Goal: Information Seeking & Learning: Learn about a topic

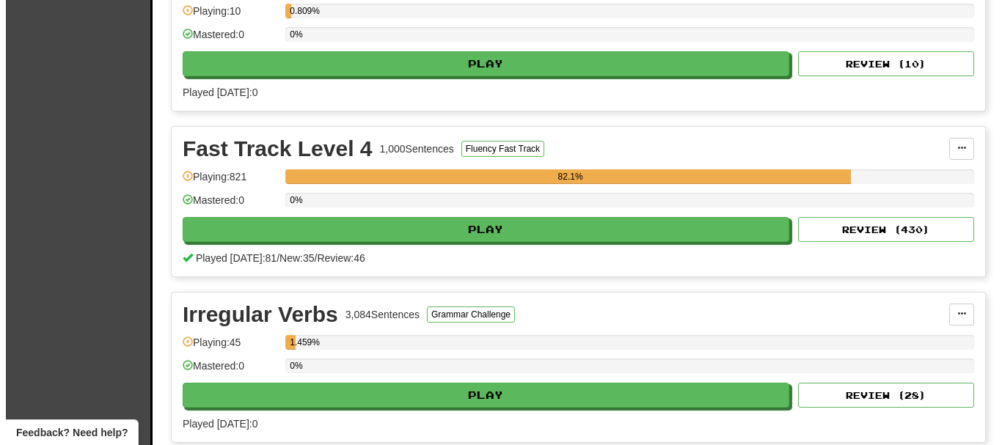
scroll to position [880, 0]
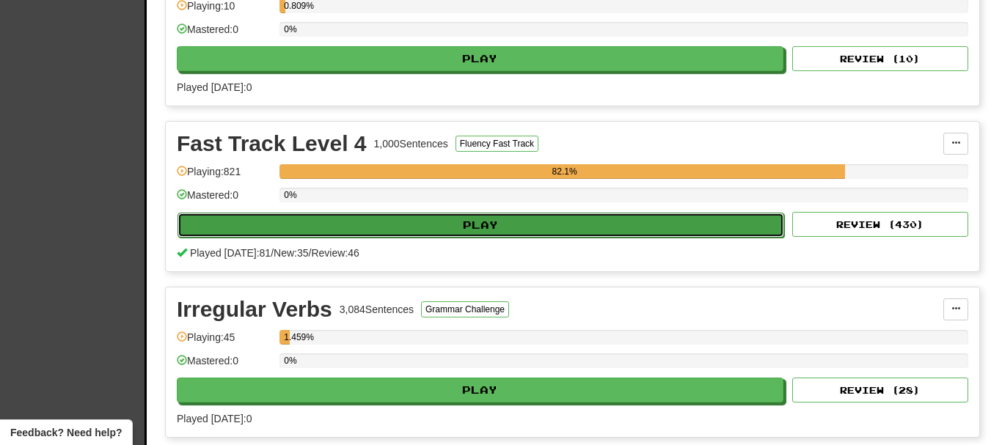
click at [608, 226] on button "Play" at bounding box center [481, 225] width 607 height 25
select select "**"
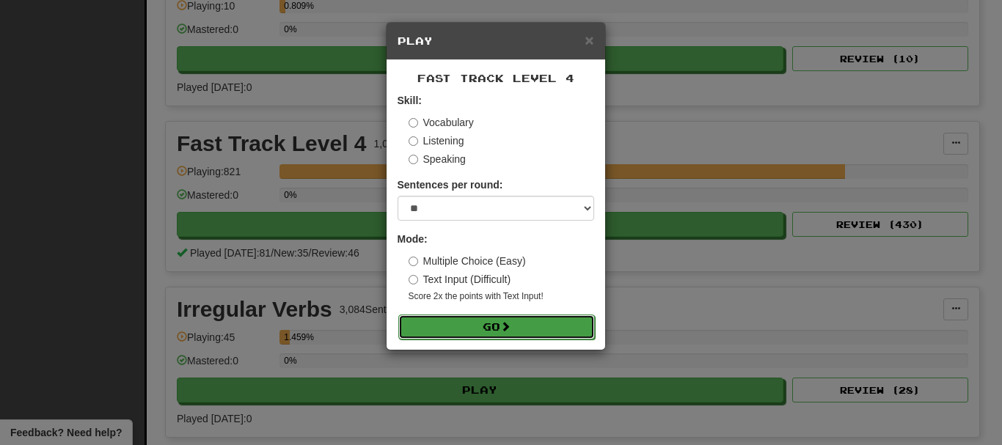
click at [522, 325] on button "Go" at bounding box center [496, 327] width 197 height 25
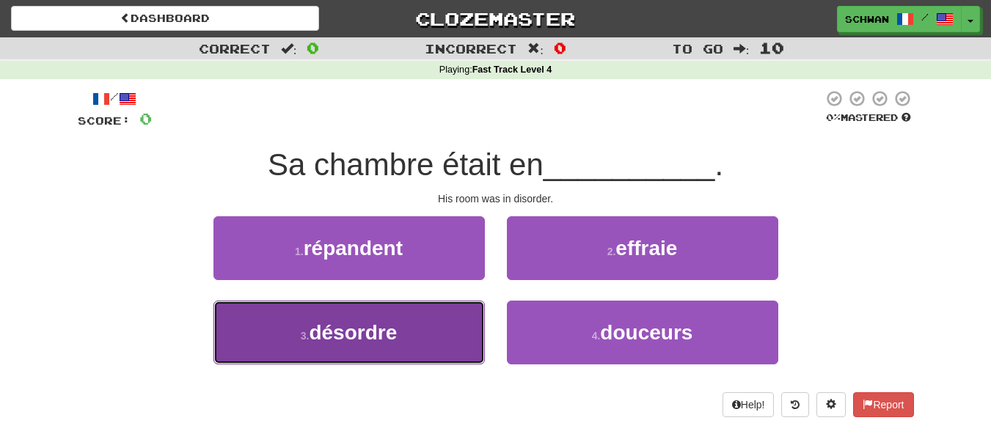
click at [364, 347] on button "3 . désordre" at bounding box center [349, 333] width 271 height 64
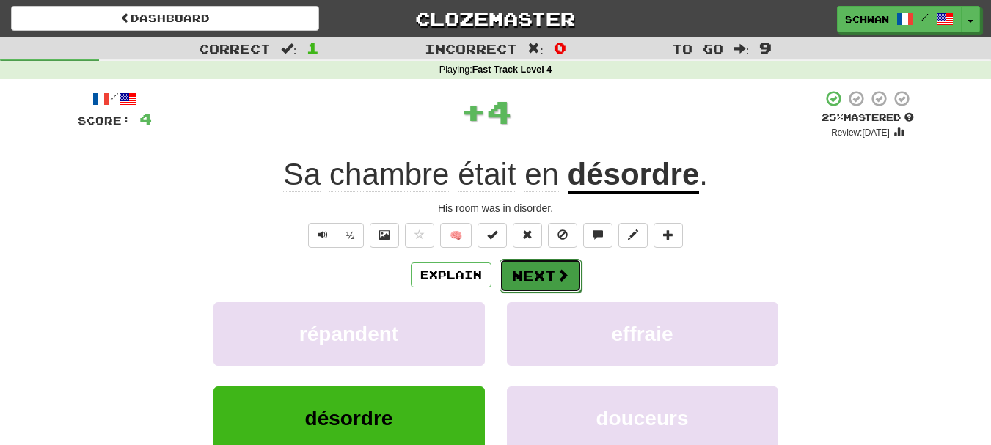
click at [547, 277] on button "Next" at bounding box center [541, 276] width 82 height 34
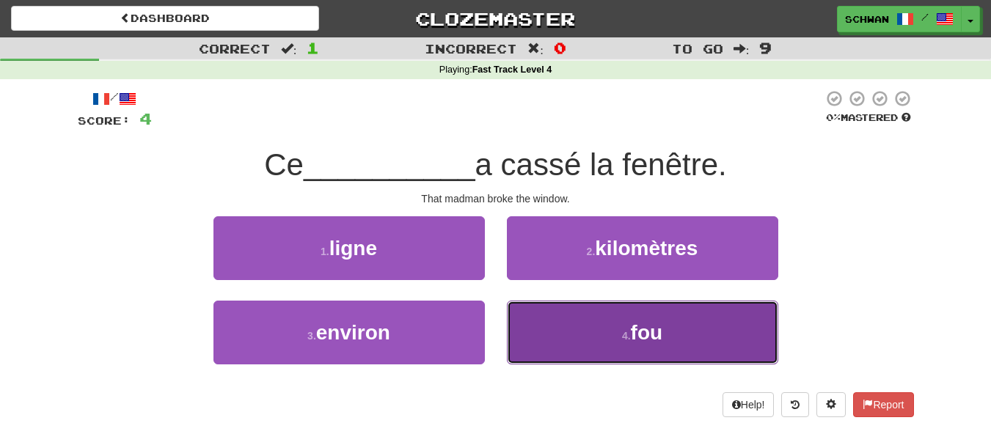
click at [555, 329] on button "4 . fou" at bounding box center [642, 333] width 271 height 64
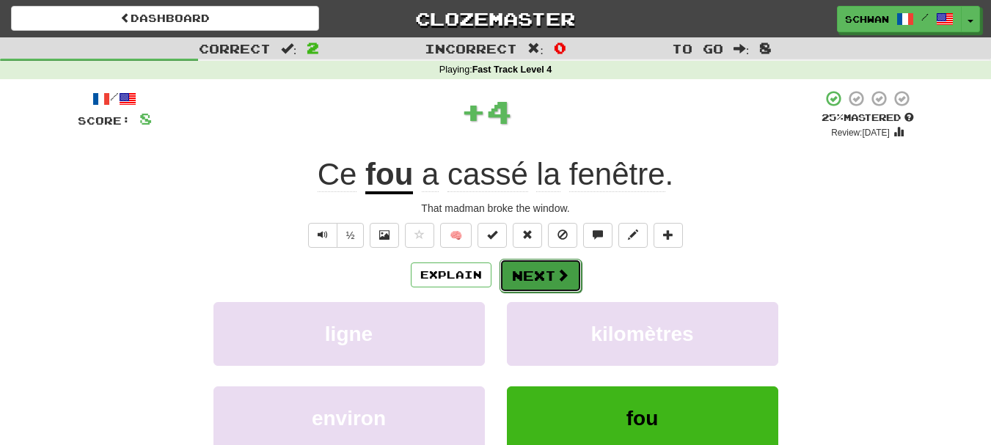
click at [551, 277] on button "Next" at bounding box center [541, 276] width 82 height 34
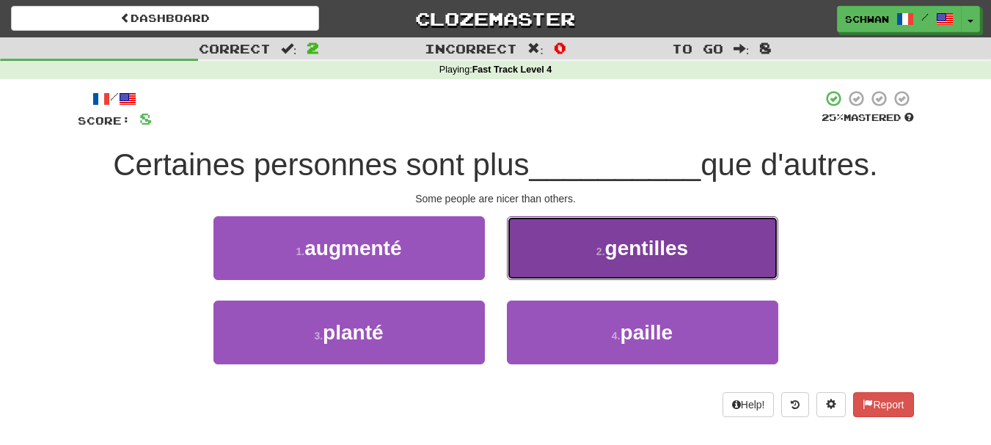
click at [554, 255] on button "2 . gentilles" at bounding box center [642, 248] width 271 height 64
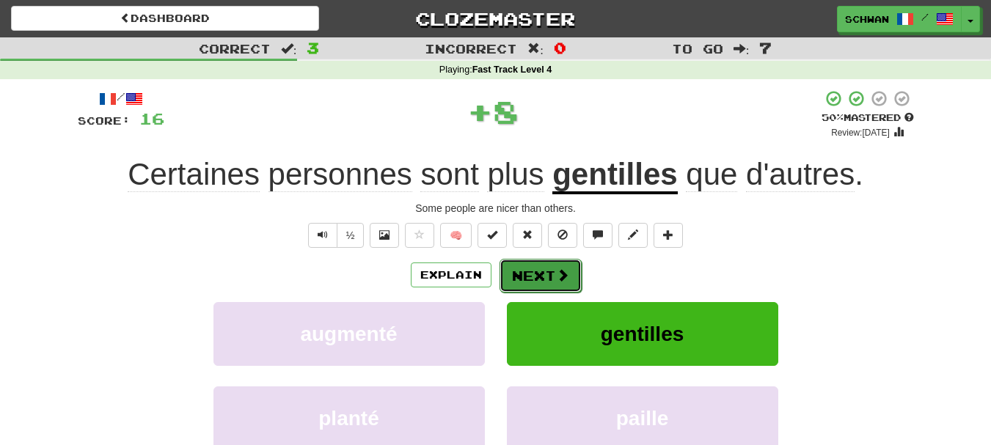
click at [550, 275] on button "Next" at bounding box center [541, 276] width 82 height 34
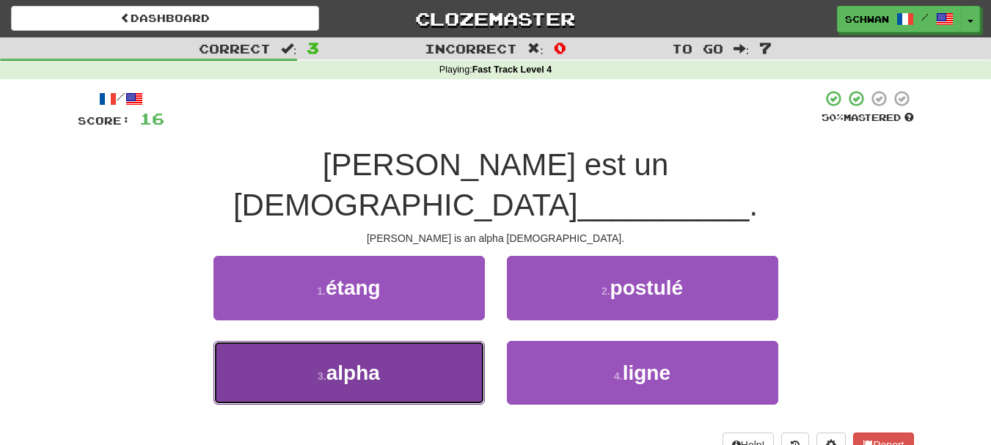
click at [461, 341] on button "3 . alpha" at bounding box center [349, 373] width 271 height 64
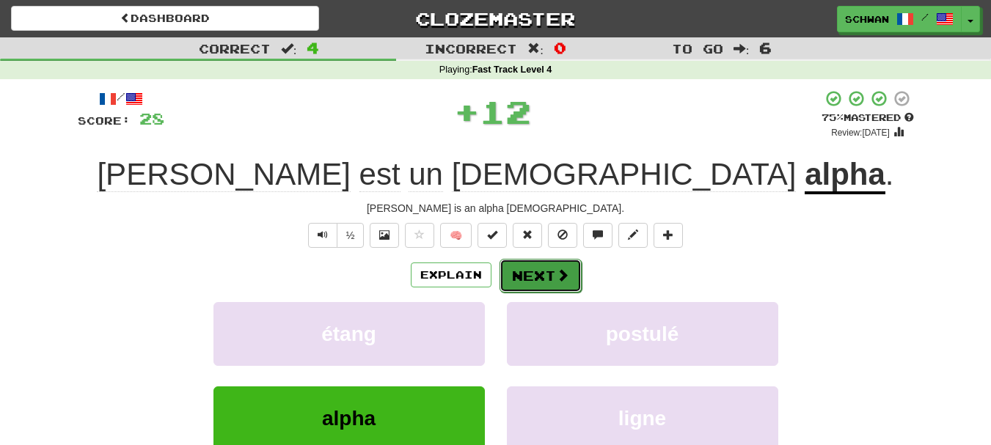
click at [535, 274] on button "Next" at bounding box center [541, 276] width 82 height 34
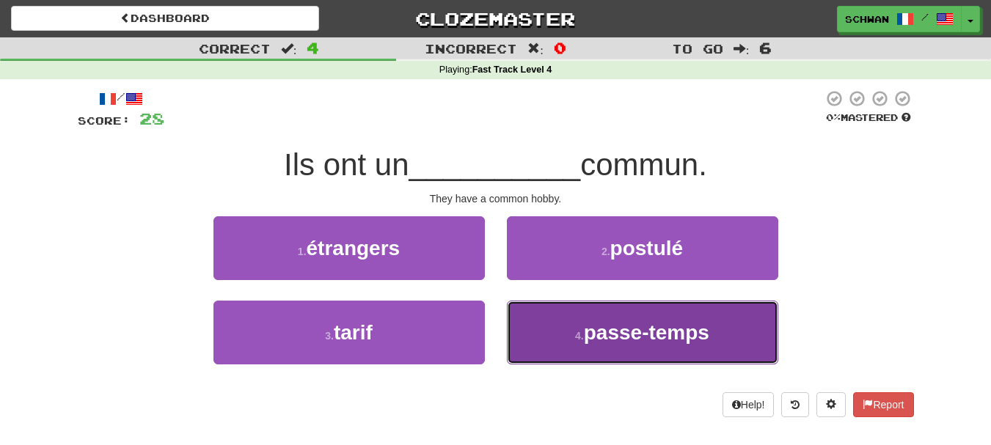
click at [552, 319] on button "4 . passe-temps" at bounding box center [642, 333] width 271 height 64
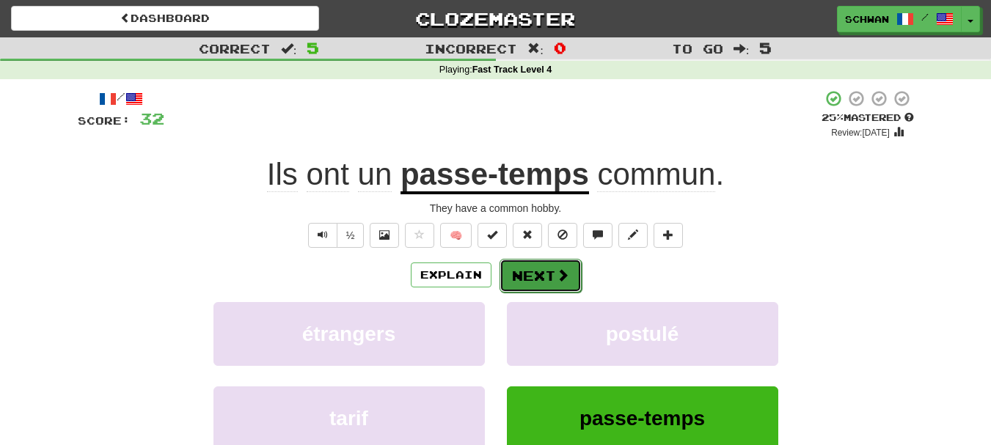
click at [542, 276] on button "Next" at bounding box center [541, 276] width 82 height 34
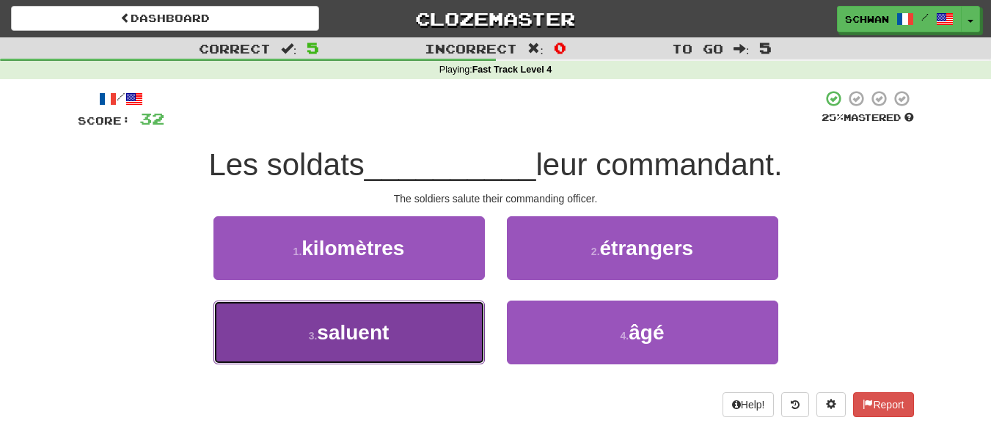
click at [457, 326] on button "3 . saluent" at bounding box center [349, 333] width 271 height 64
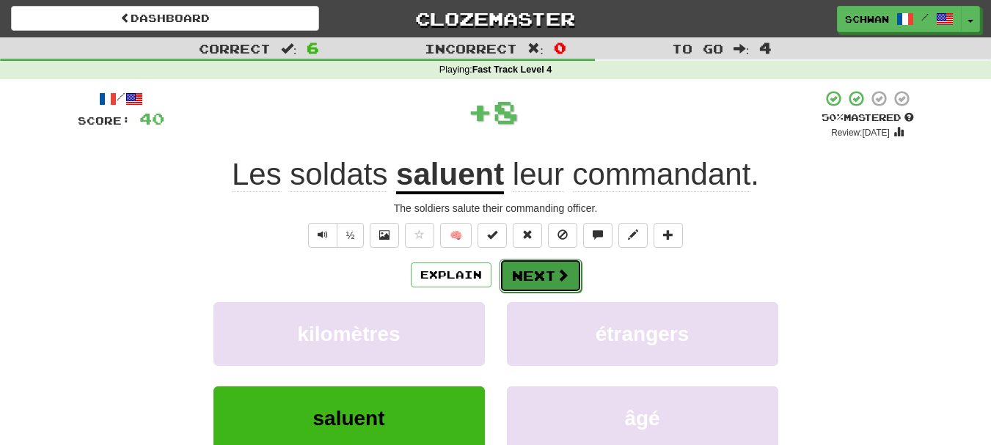
click at [547, 277] on button "Next" at bounding box center [541, 276] width 82 height 34
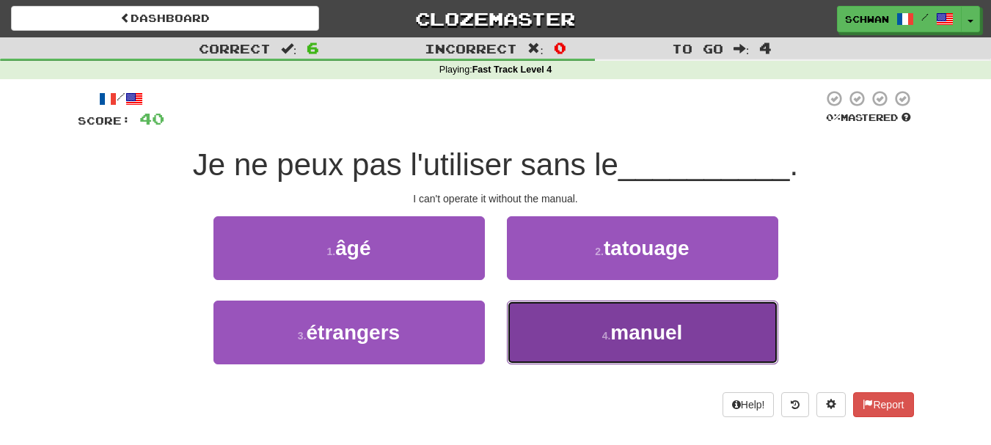
click at [550, 320] on button "4 . manuel" at bounding box center [642, 333] width 271 height 64
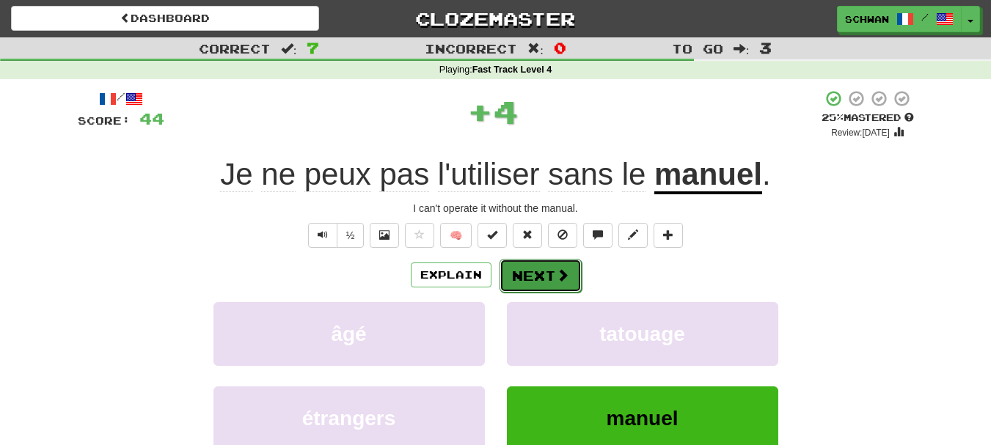
click at [548, 280] on button "Next" at bounding box center [541, 276] width 82 height 34
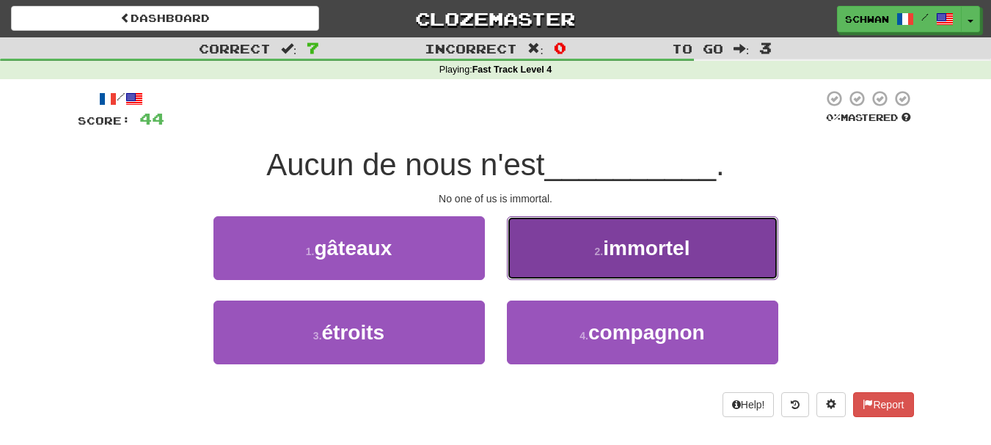
click at [552, 266] on button "2 . immortel" at bounding box center [642, 248] width 271 height 64
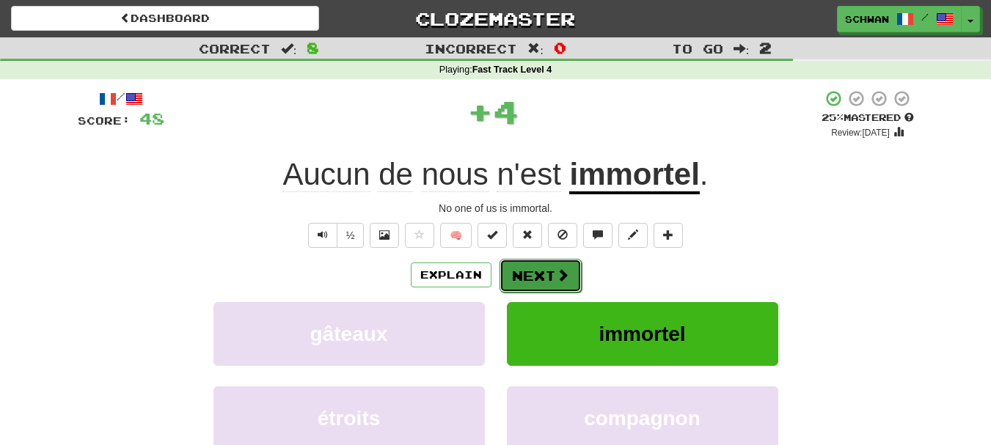
click at [549, 274] on button "Next" at bounding box center [541, 276] width 82 height 34
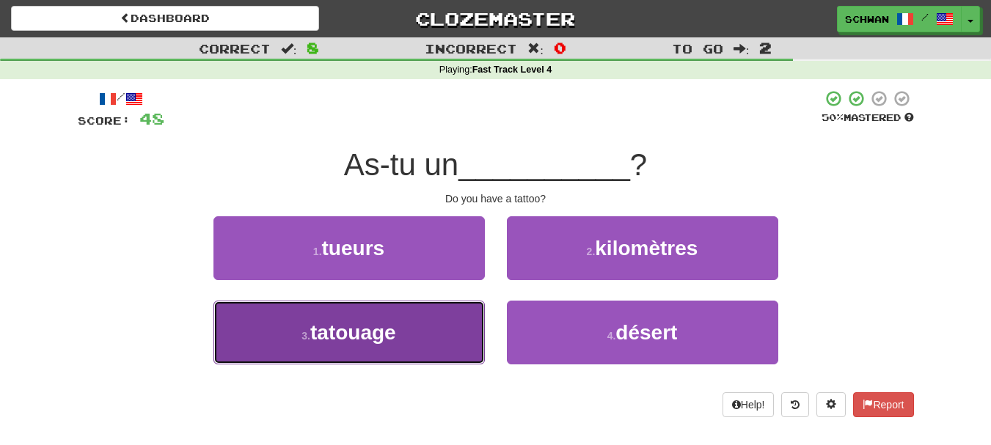
click at [471, 324] on button "3 . tatouage" at bounding box center [349, 333] width 271 height 64
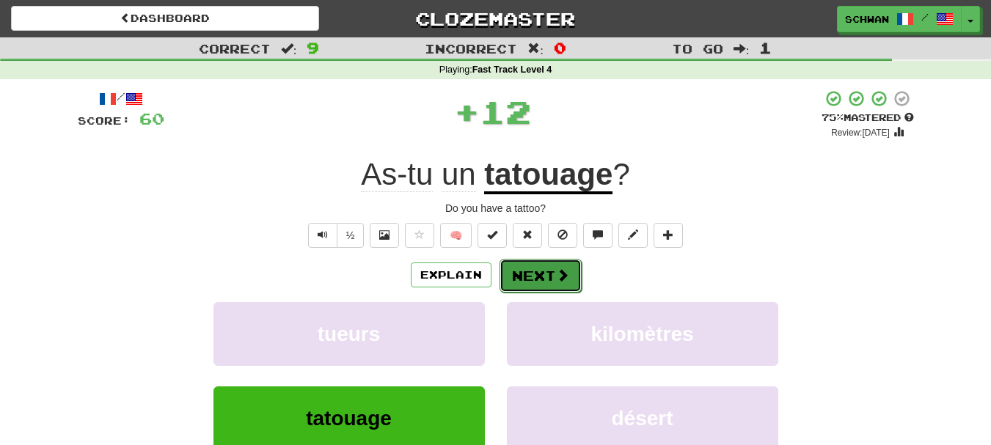
click at [529, 276] on button "Next" at bounding box center [541, 276] width 82 height 34
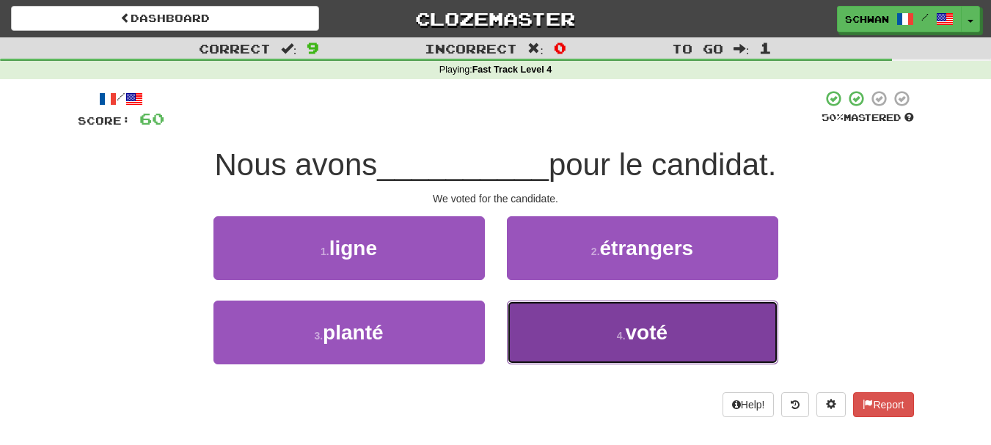
click at [554, 330] on button "4 . voté" at bounding box center [642, 333] width 271 height 64
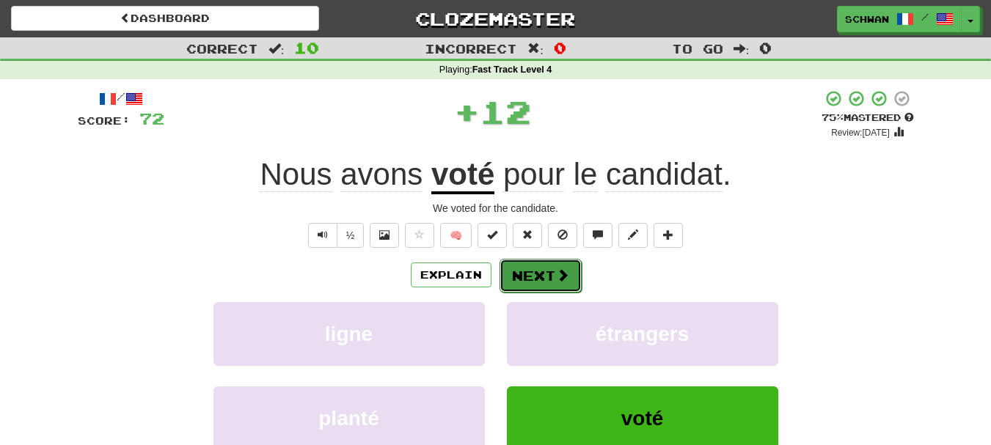
click at [553, 284] on button "Next" at bounding box center [541, 276] width 82 height 34
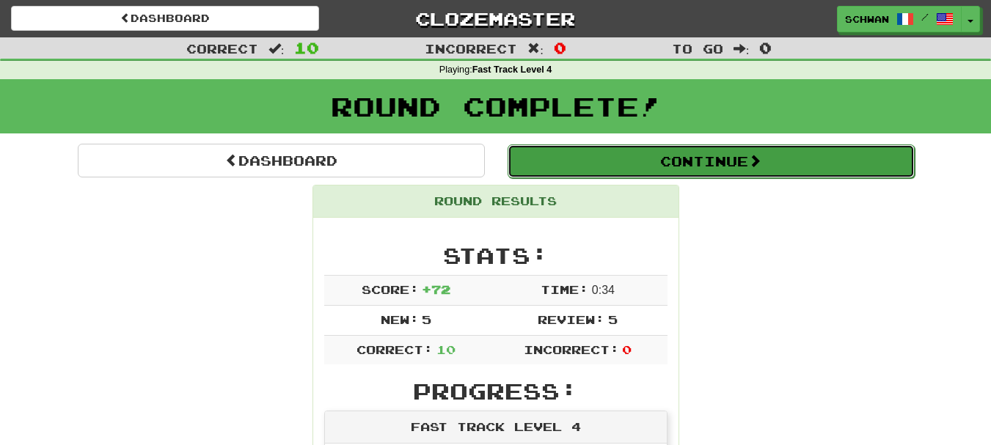
click at [624, 158] on button "Continue" at bounding box center [711, 162] width 407 height 34
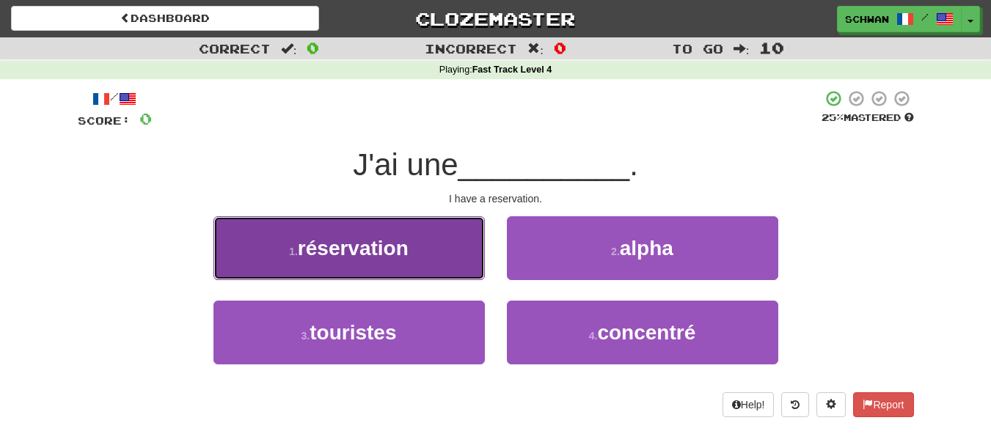
click at [324, 252] on span "réservation" at bounding box center [353, 248] width 111 height 23
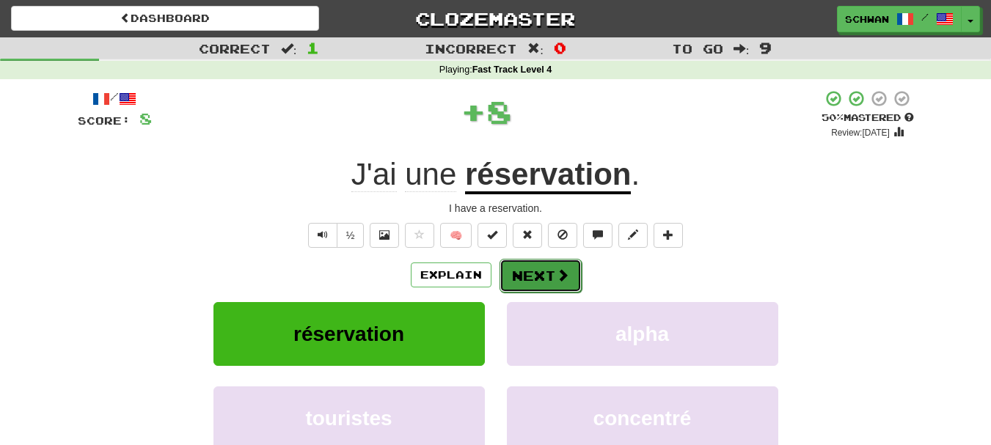
click at [531, 278] on button "Next" at bounding box center [541, 276] width 82 height 34
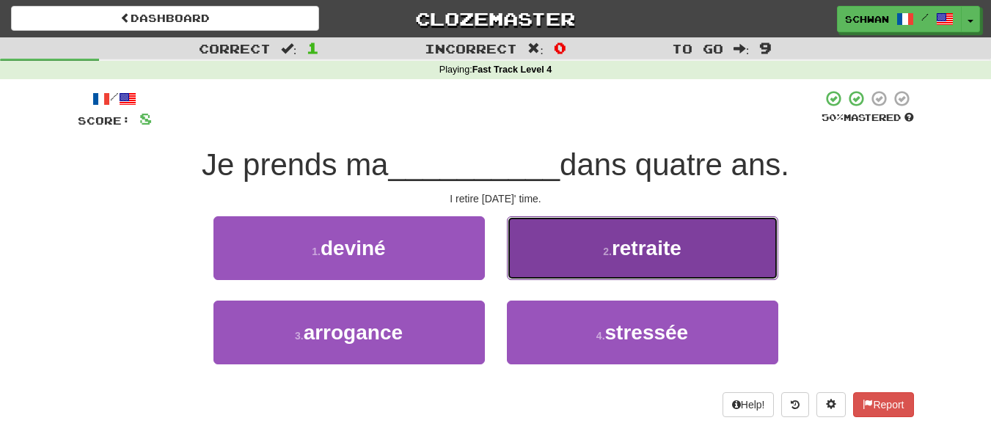
click at [550, 253] on button "2 . retraite" at bounding box center [642, 248] width 271 height 64
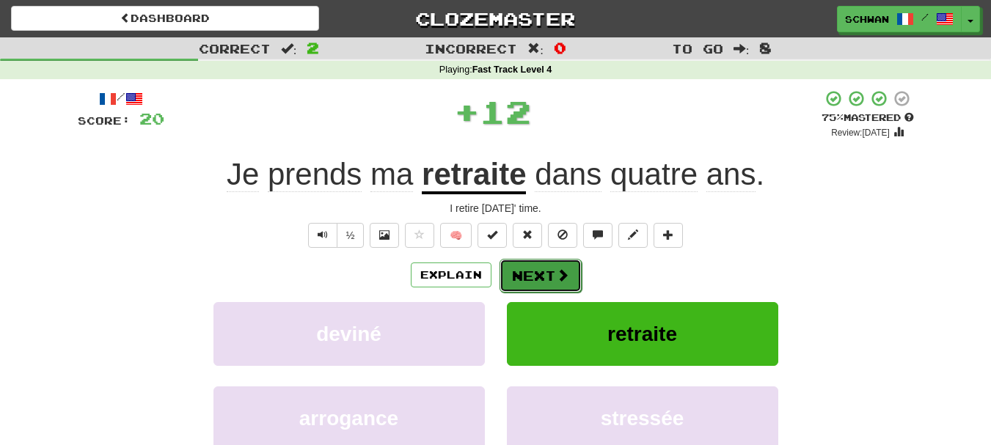
click at [541, 273] on button "Next" at bounding box center [541, 276] width 82 height 34
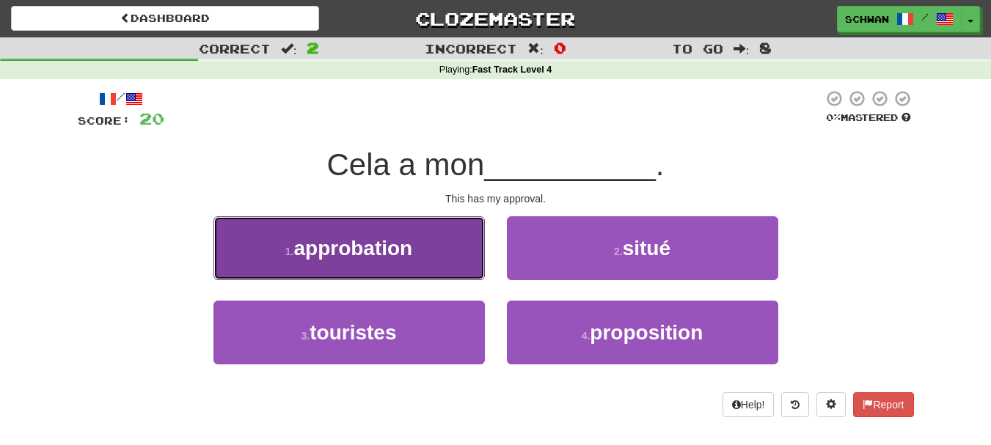
click at [426, 259] on button "1 . approbation" at bounding box center [349, 248] width 271 height 64
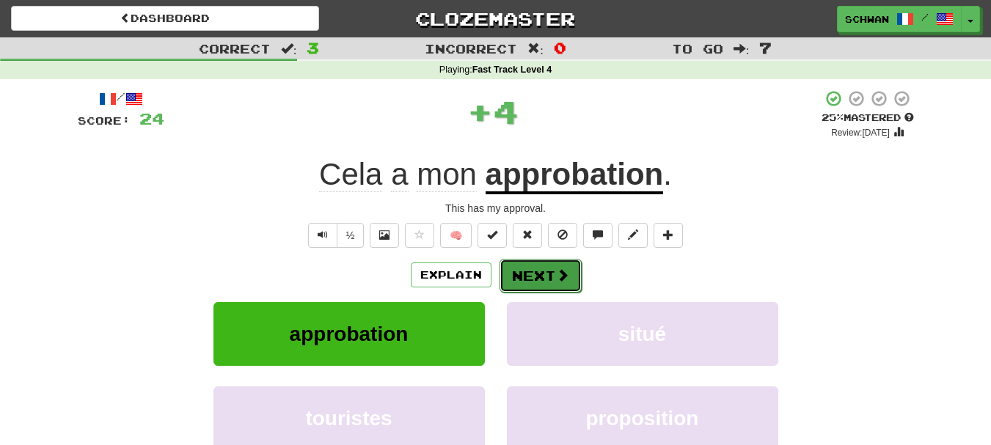
click at [522, 279] on button "Next" at bounding box center [541, 276] width 82 height 34
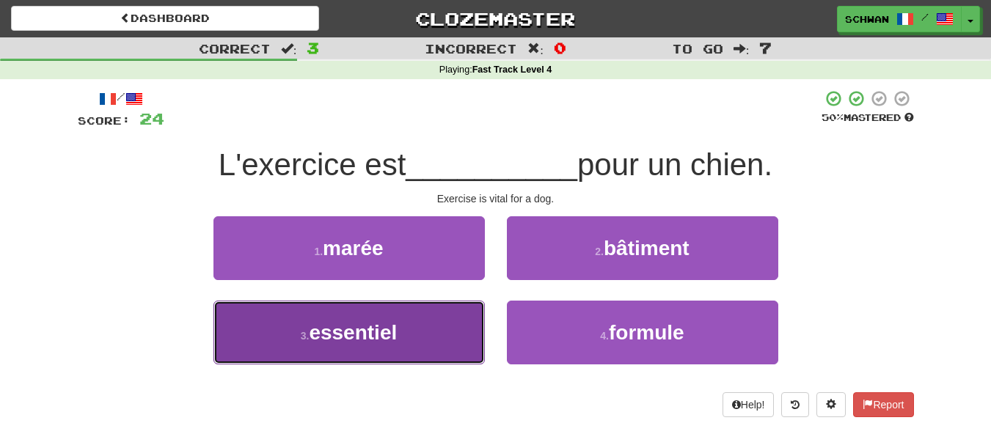
click at [457, 321] on button "3 . essentiel" at bounding box center [349, 333] width 271 height 64
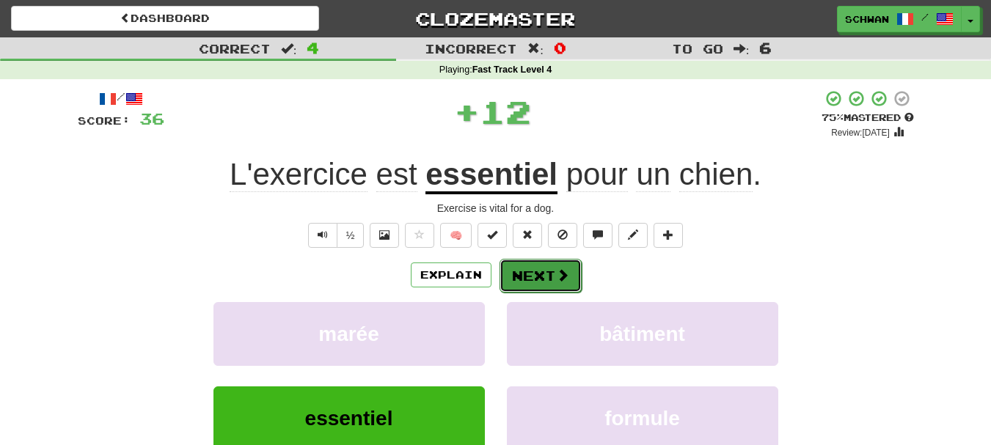
click at [533, 271] on button "Next" at bounding box center [541, 276] width 82 height 34
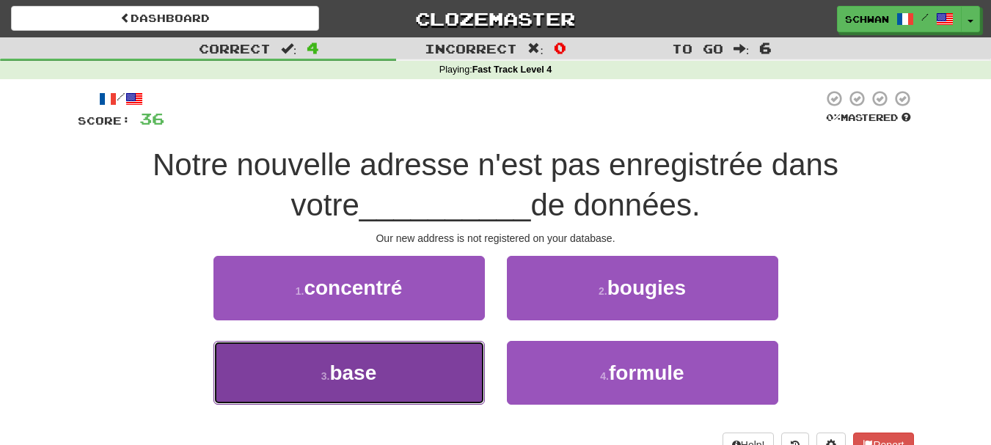
click at [422, 359] on button "3 . base" at bounding box center [349, 373] width 271 height 64
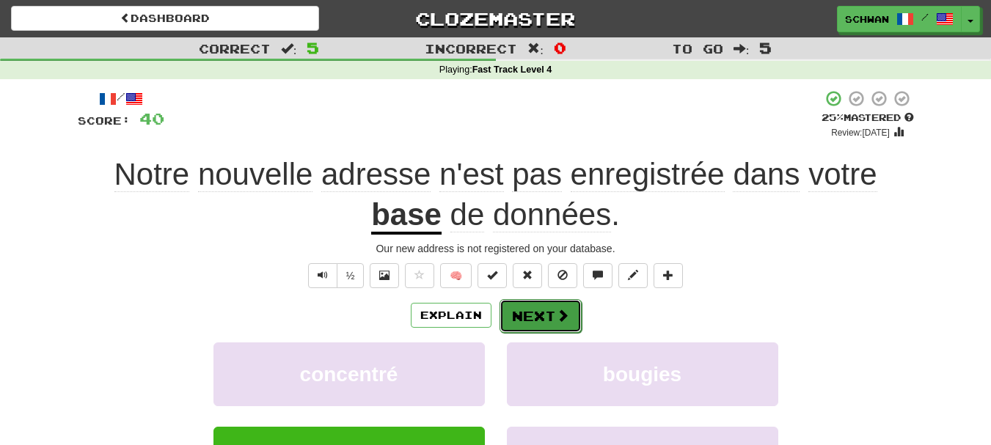
click at [520, 313] on button "Next" at bounding box center [541, 316] width 82 height 34
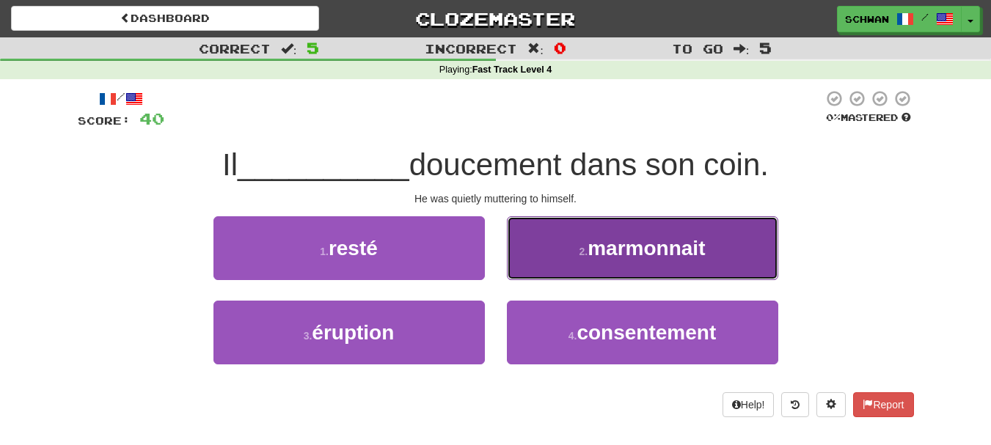
click at [555, 272] on button "2 . marmonnait" at bounding box center [642, 248] width 271 height 64
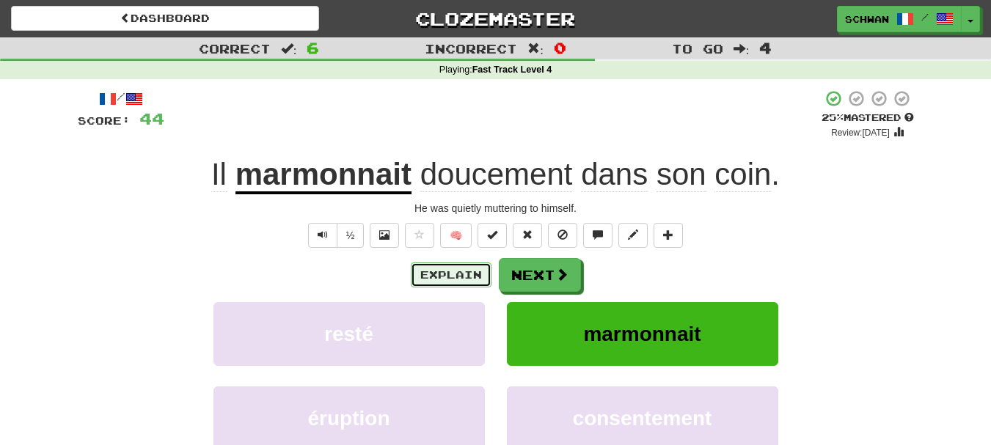
click at [445, 282] on button "Explain" at bounding box center [451, 275] width 81 height 25
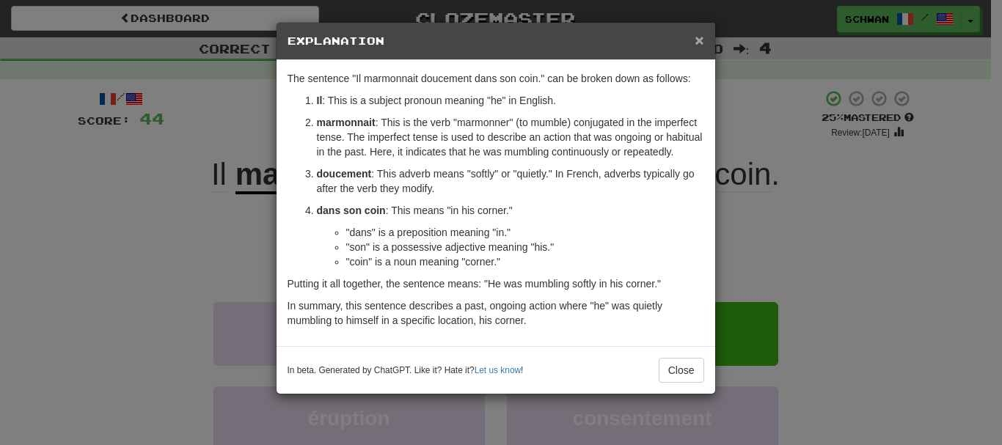
click at [698, 41] on span "×" at bounding box center [699, 40] width 9 height 17
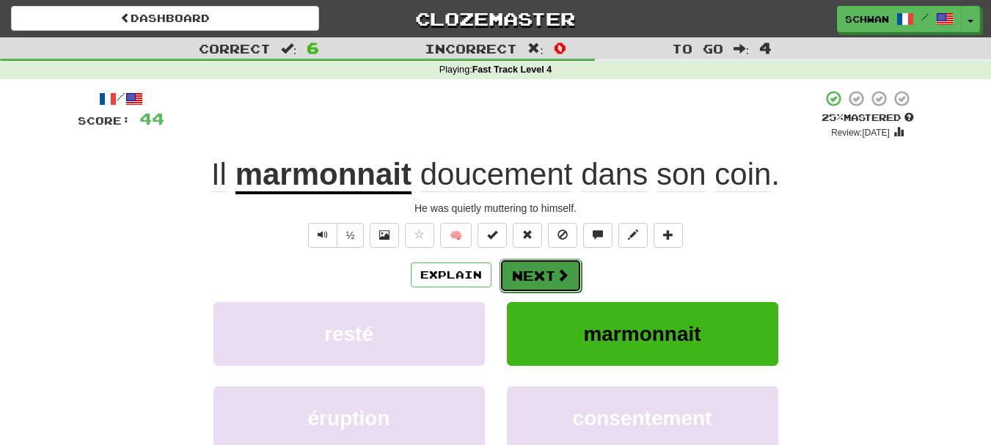
click at [547, 275] on button "Next" at bounding box center [541, 276] width 82 height 34
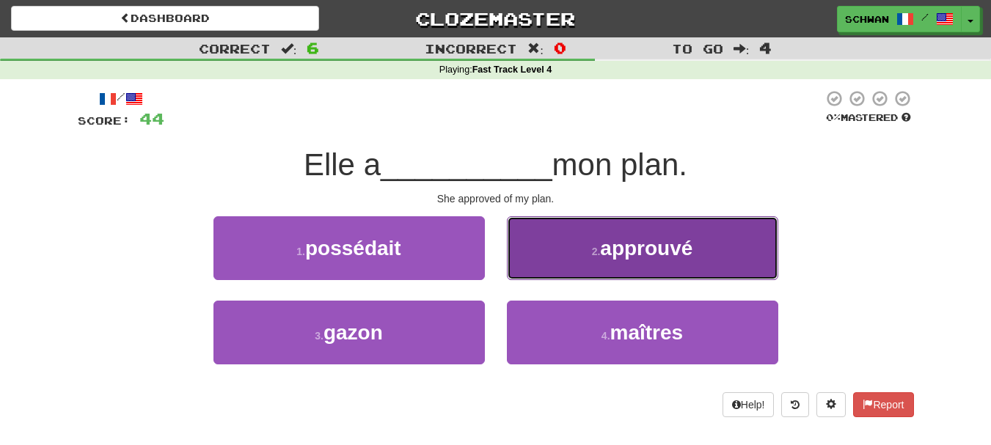
click at [553, 260] on button "2 . approuvé" at bounding box center [642, 248] width 271 height 64
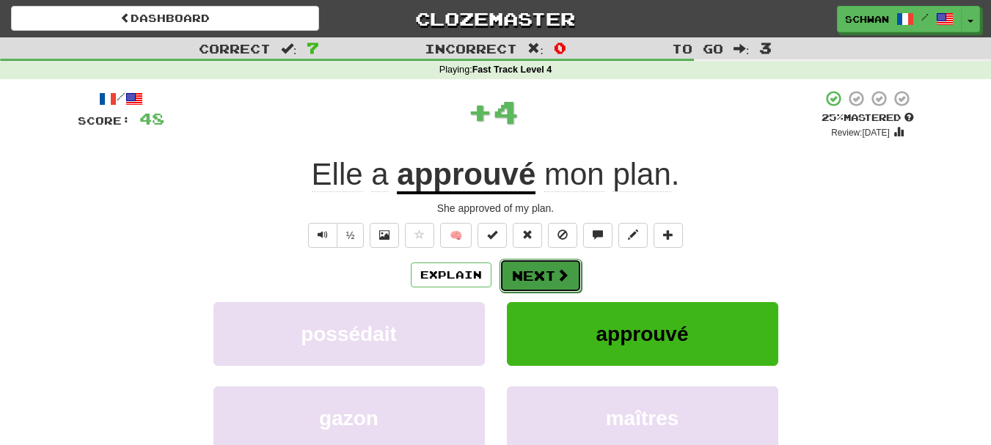
click at [550, 273] on button "Next" at bounding box center [541, 276] width 82 height 34
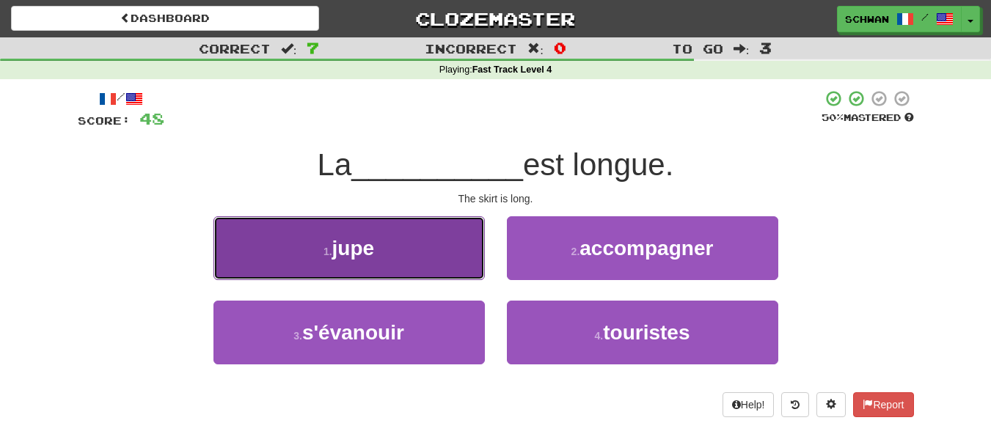
click at [470, 266] on button "1 . jupe" at bounding box center [349, 248] width 271 height 64
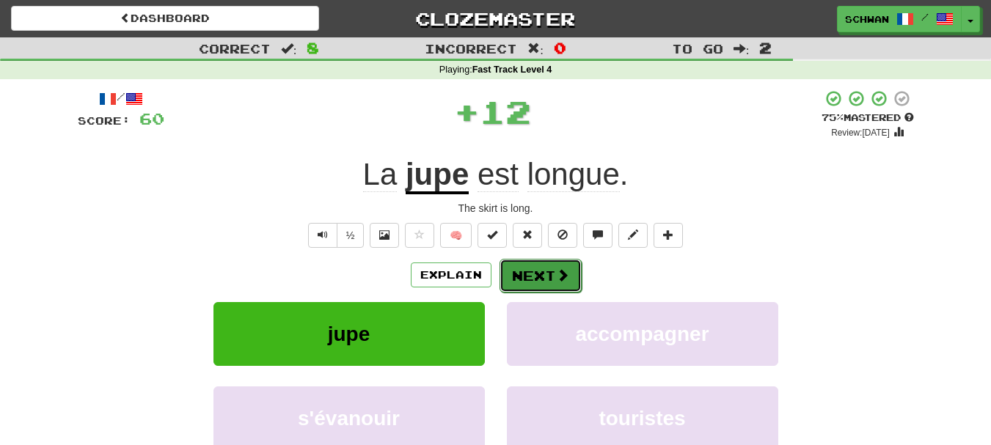
click at [525, 275] on button "Next" at bounding box center [541, 276] width 82 height 34
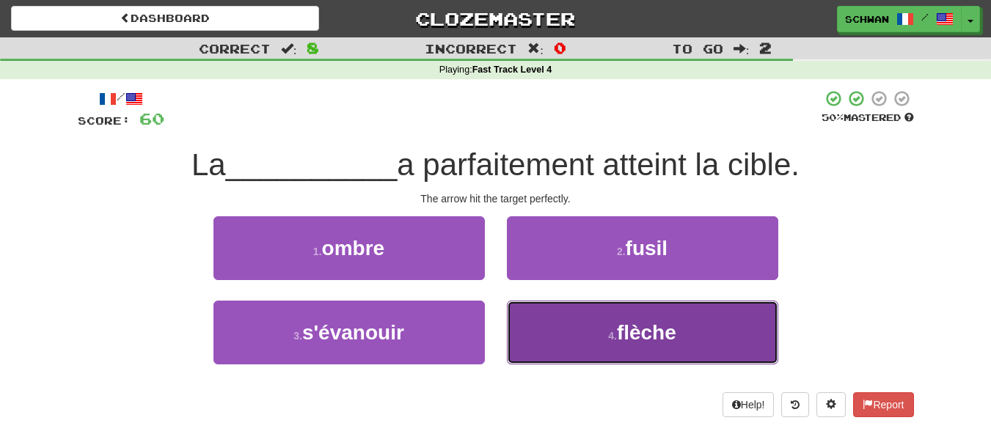
click at [539, 329] on button "4 . flèche" at bounding box center [642, 333] width 271 height 64
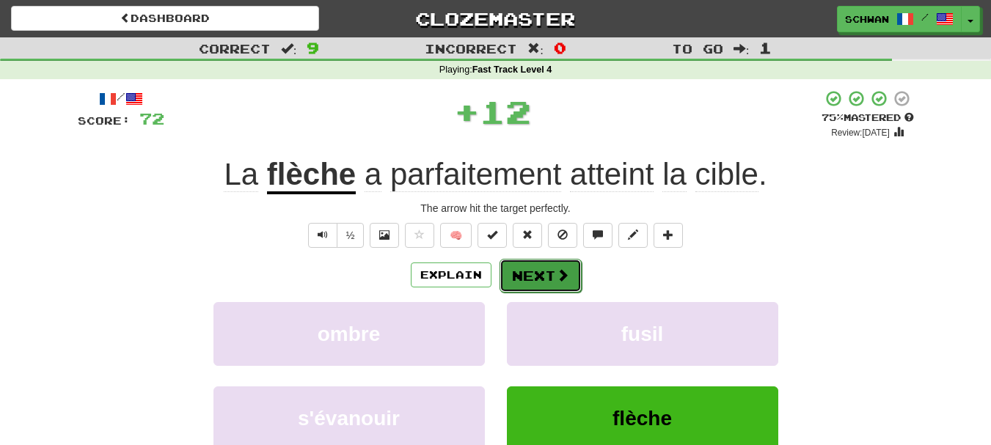
click at [528, 284] on button "Next" at bounding box center [541, 276] width 82 height 34
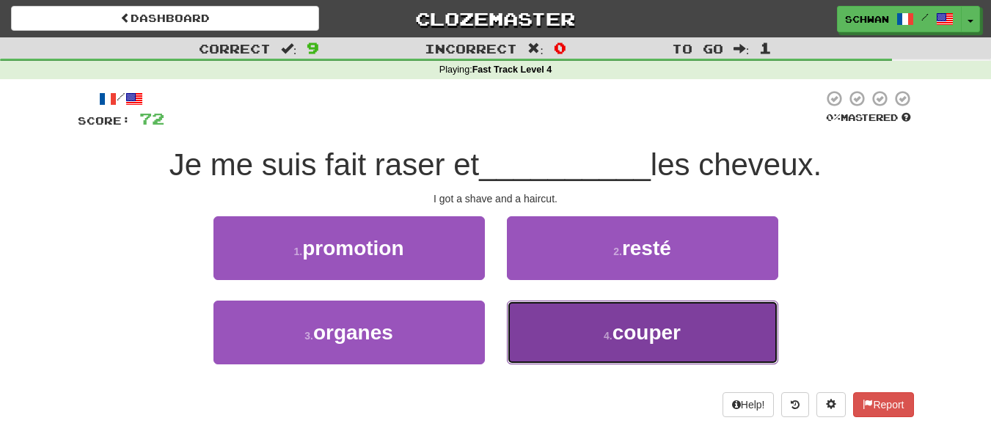
click at [542, 316] on button "4 . couper" at bounding box center [642, 333] width 271 height 64
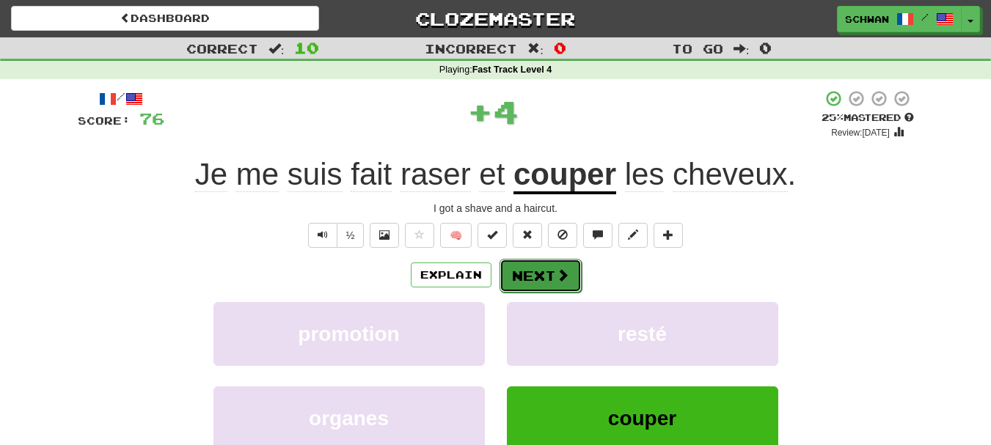
click at [542, 279] on button "Next" at bounding box center [541, 276] width 82 height 34
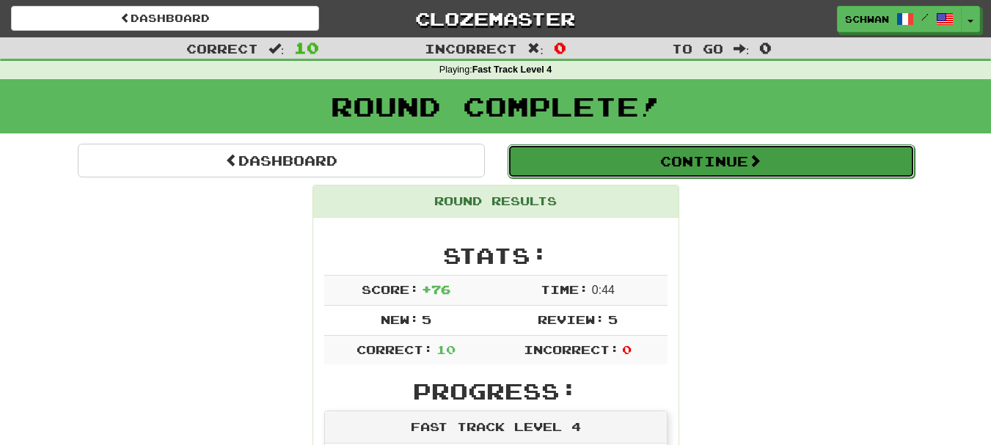
click at [697, 162] on button "Continue" at bounding box center [711, 162] width 407 height 34
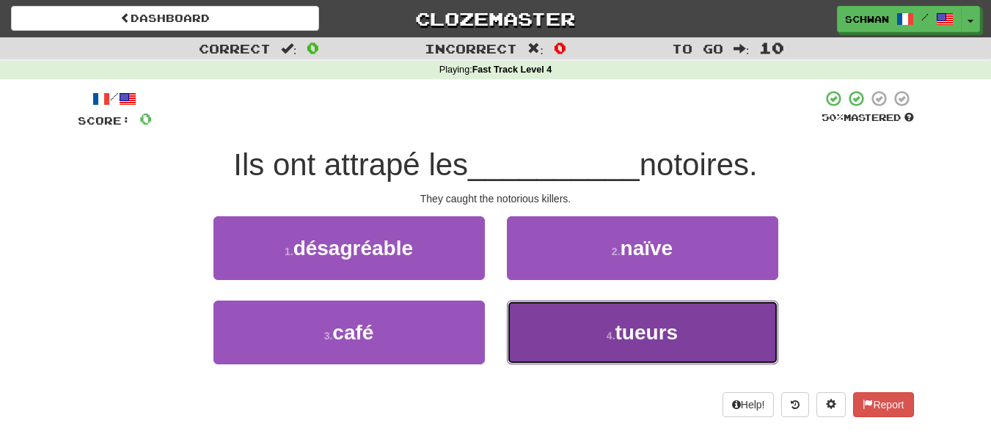
click at [616, 332] on small "4 ." at bounding box center [611, 336] width 9 height 12
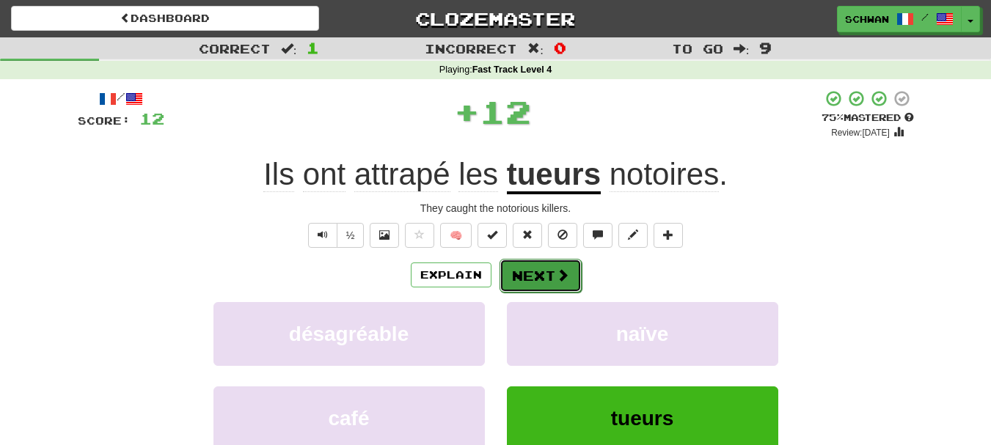
click at [549, 279] on button "Next" at bounding box center [541, 276] width 82 height 34
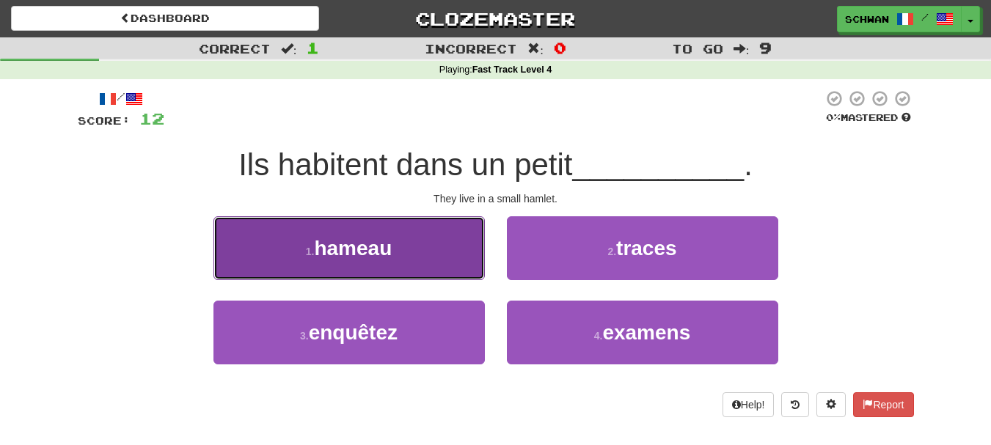
click at [459, 251] on button "1 . hameau" at bounding box center [349, 248] width 271 height 64
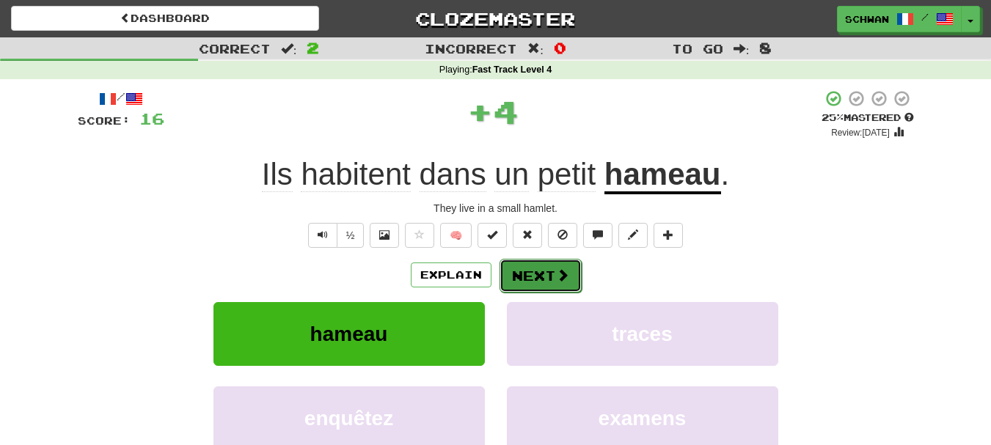
click at [524, 277] on button "Next" at bounding box center [541, 276] width 82 height 34
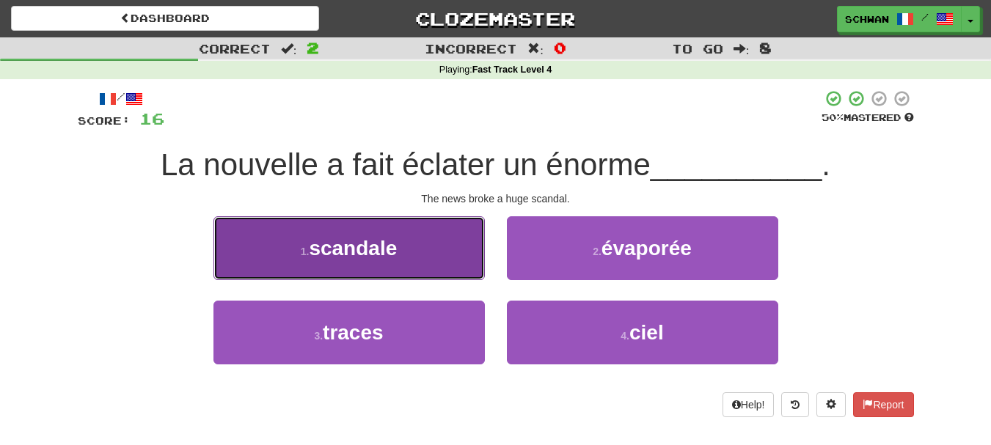
click at [459, 266] on button "1 . scandale" at bounding box center [349, 248] width 271 height 64
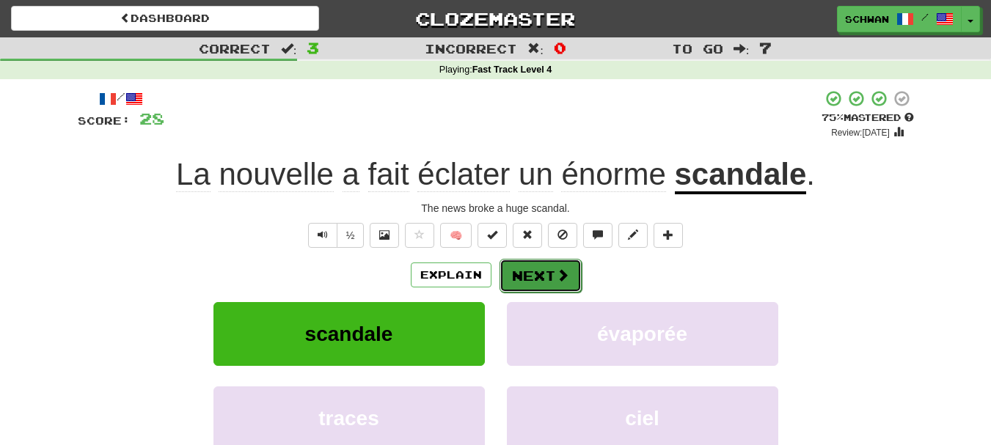
click at [544, 281] on button "Next" at bounding box center [541, 276] width 82 height 34
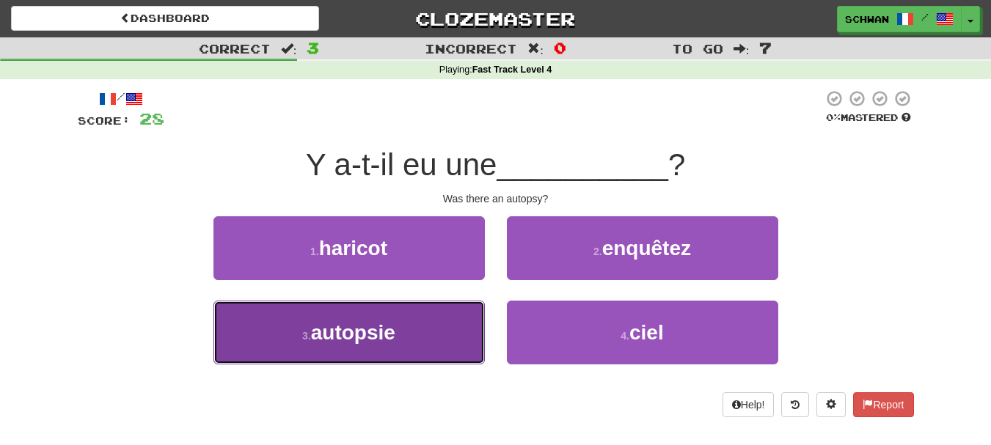
click at [442, 324] on button "3 . autopsie" at bounding box center [349, 333] width 271 height 64
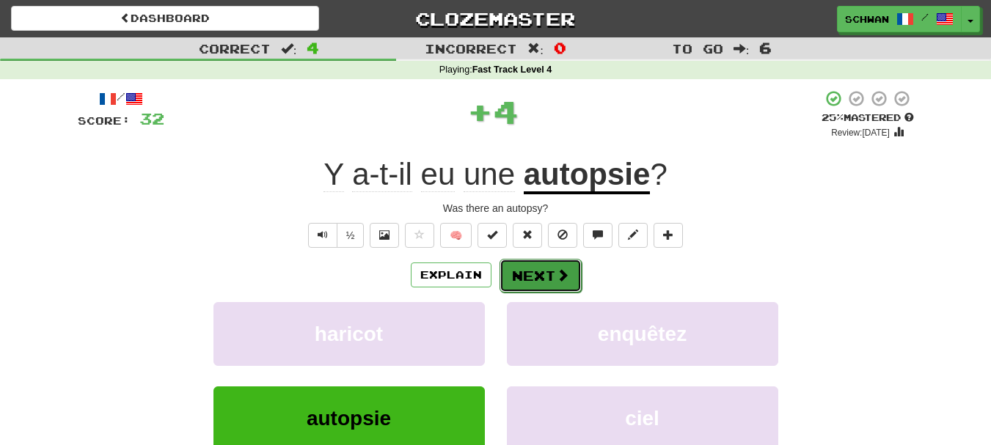
click at [529, 274] on button "Next" at bounding box center [541, 276] width 82 height 34
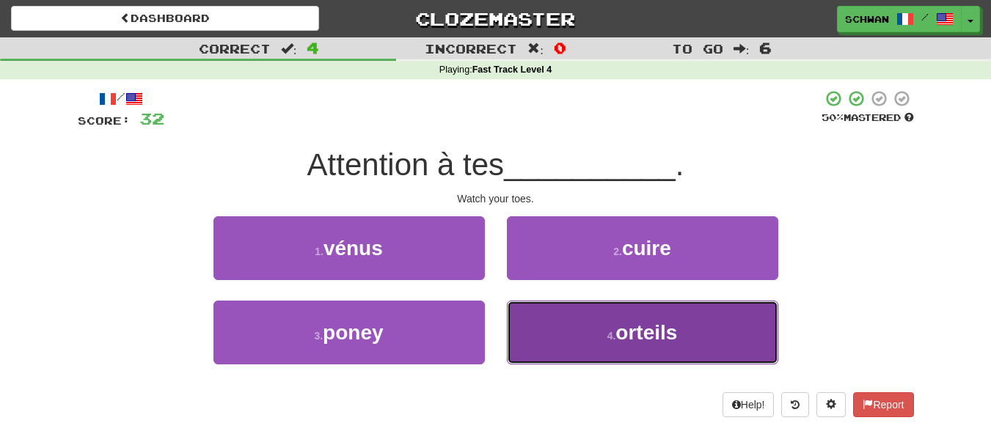
click at [517, 332] on button "4 . orteils" at bounding box center [642, 333] width 271 height 64
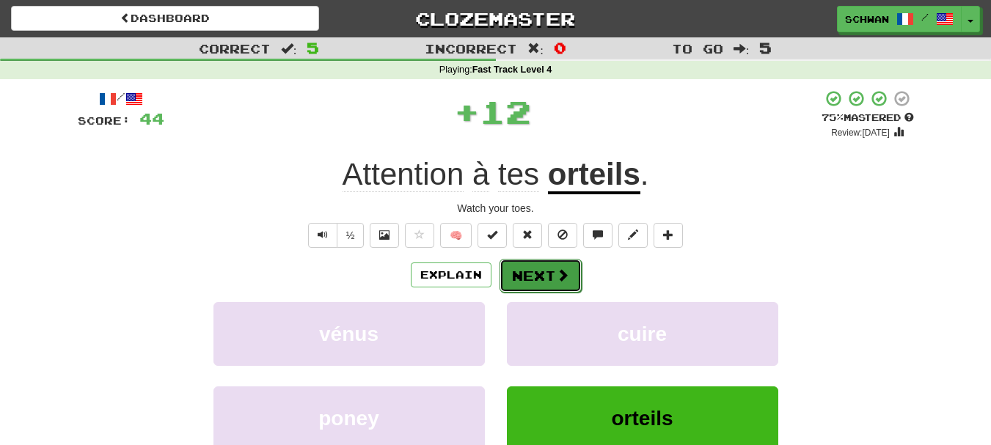
click at [519, 283] on button "Next" at bounding box center [541, 276] width 82 height 34
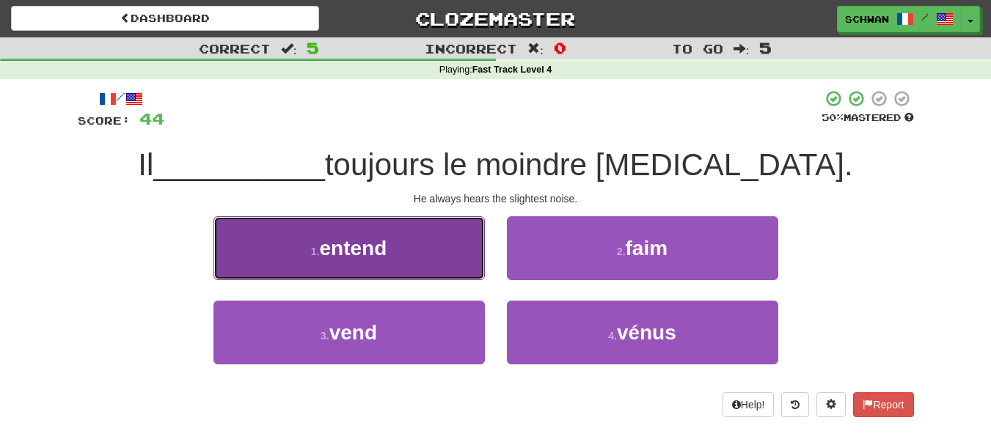
click at [439, 275] on button "1 . entend" at bounding box center [349, 248] width 271 height 64
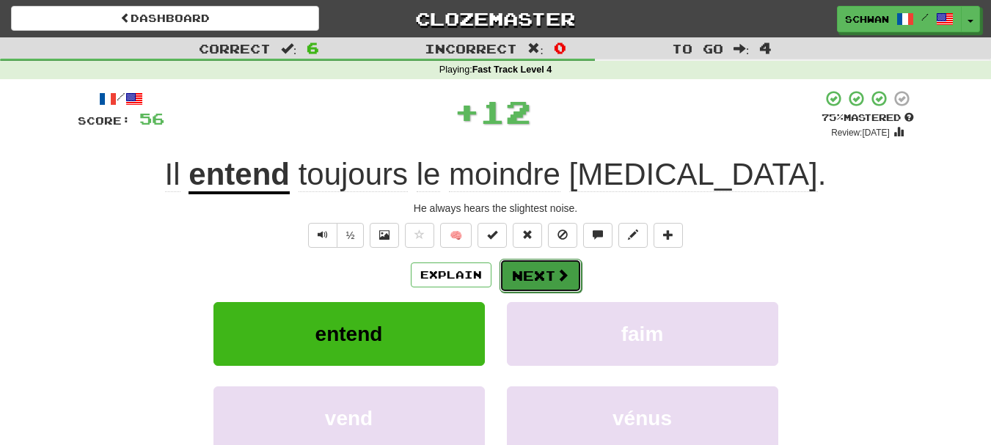
click at [528, 280] on button "Next" at bounding box center [541, 276] width 82 height 34
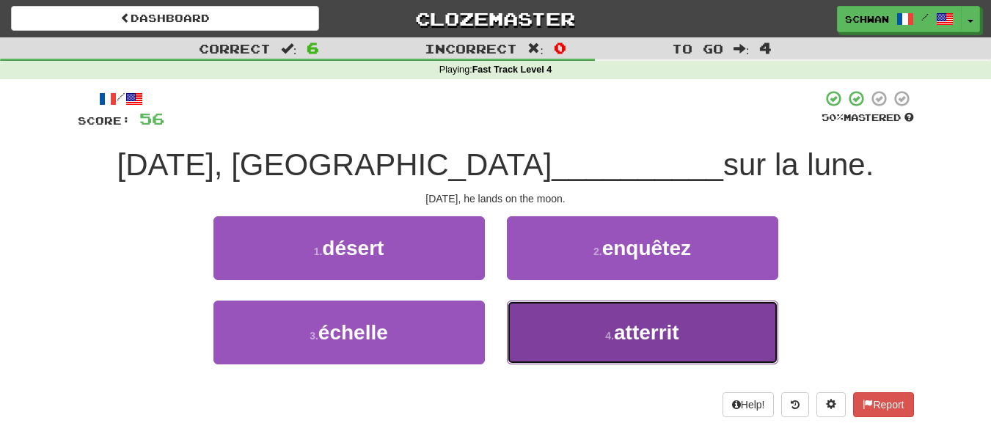
click at [575, 350] on button "4 . atterrit" at bounding box center [642, 333] width 271 height 64
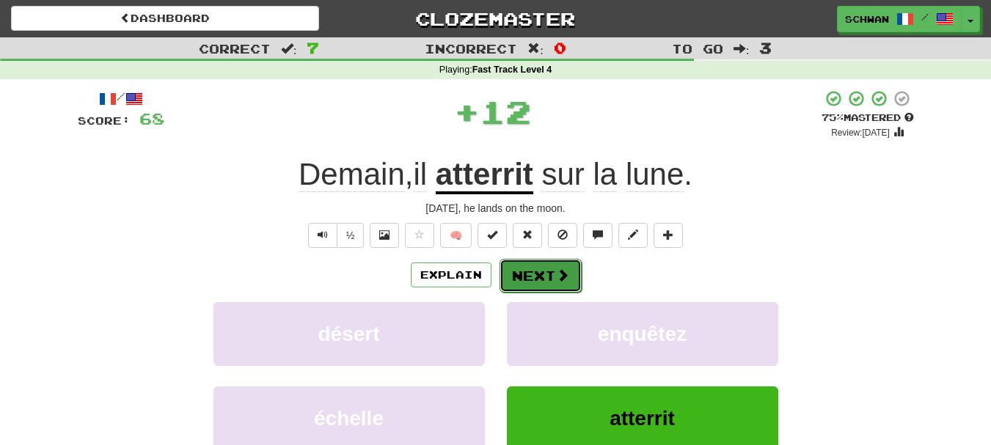
click at [541, 279] on button "Next" at bounding box center [541, 276] width 82 height 34
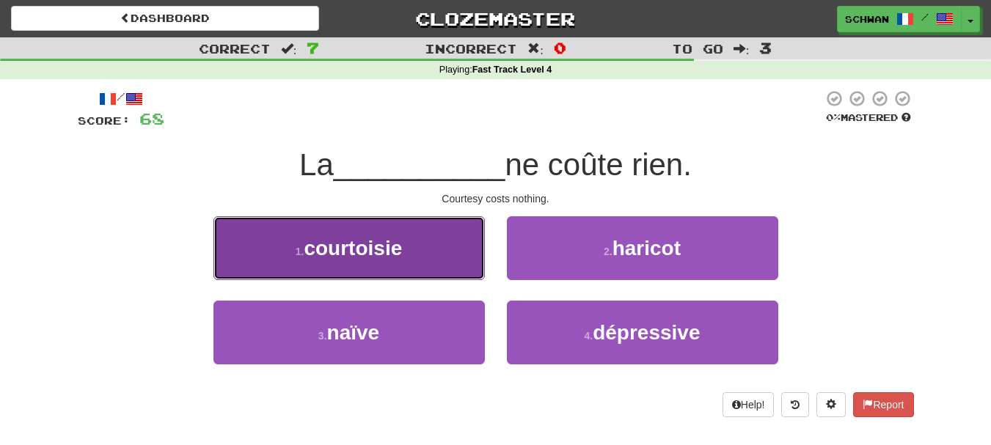
click at [395, 263] on button "1 . courtoisie" at bounding box center [349, 248] width 271 height 64
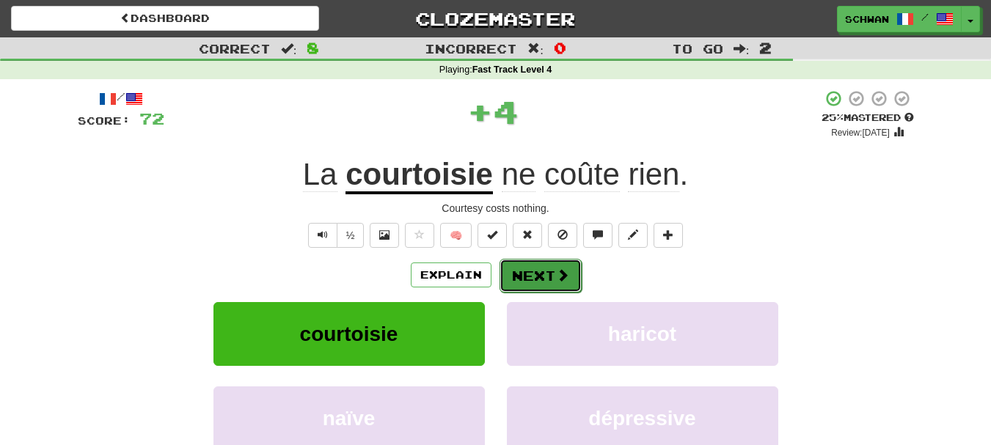
click at [539, 279] on button "Next" at bounding box center [541, 276] width 82 height 34
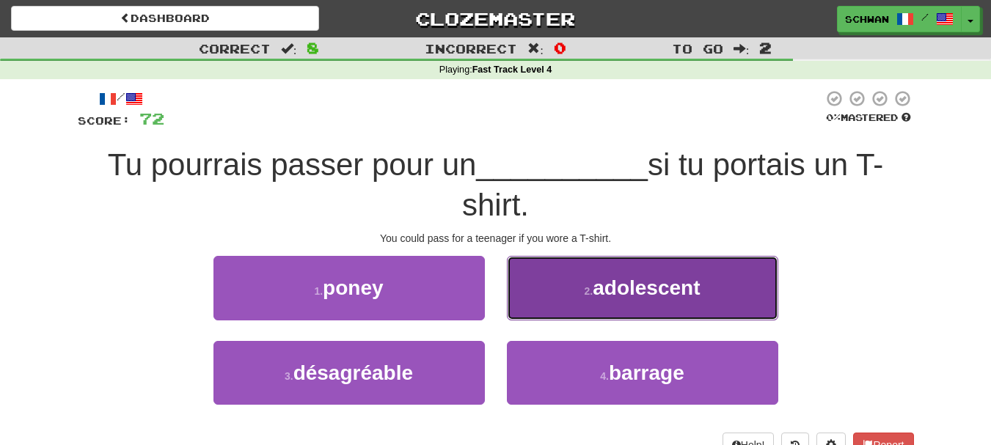
click at [635, 300] on button "2 . adolescent" at bounding box center [642, 288] width 271 height 64
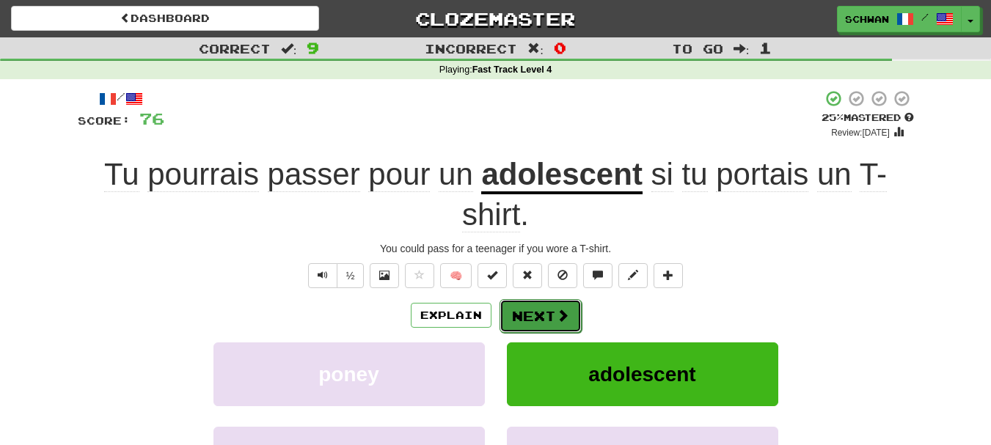
click at [552, 314] on button "Next" at bounding box center [541, 316] width 82 height 34
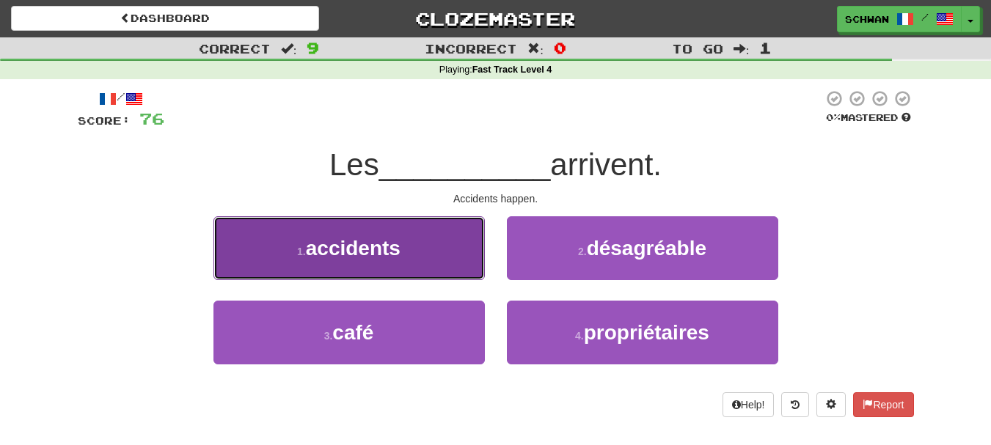
click at [412, 266] on button "1 . accidents" at bounding box center [349, 248] width 271 height 64
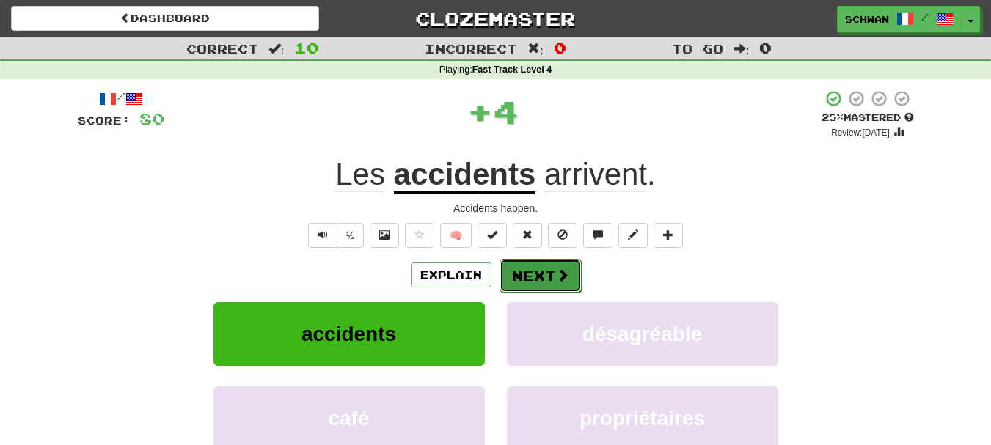
click at [526, 277] on button "Next" at bounding box center [541, 276] width 82 height 34
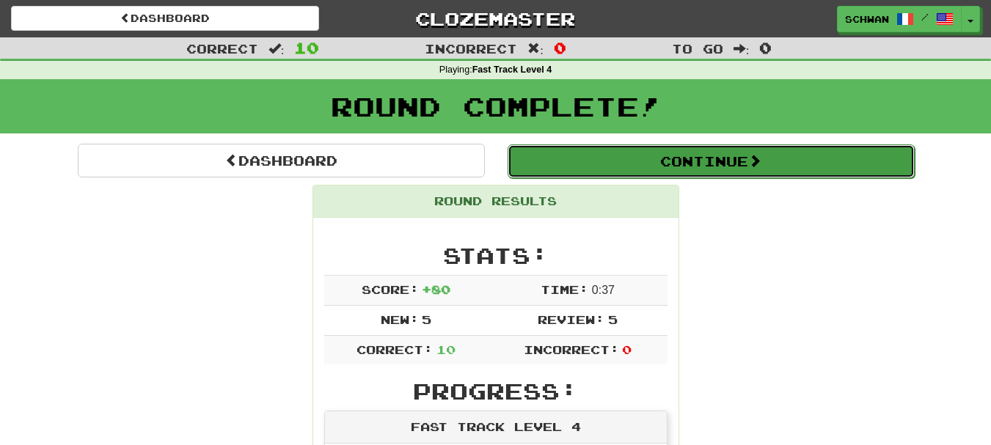
click at [722, 173] on button "Continue" at bounding box center [711, 162] width 407 height 34
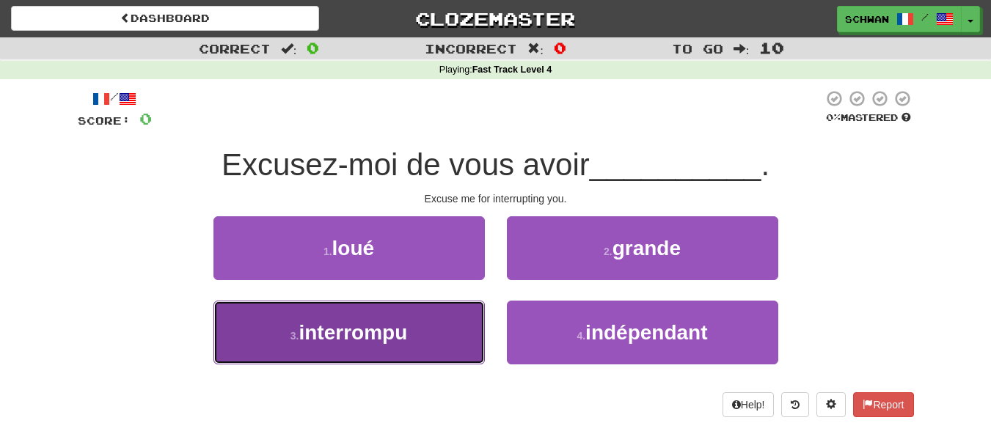
click at [277, 328] on button "3 . interrompu" at bounding box center [349, 333] width 271 height 64
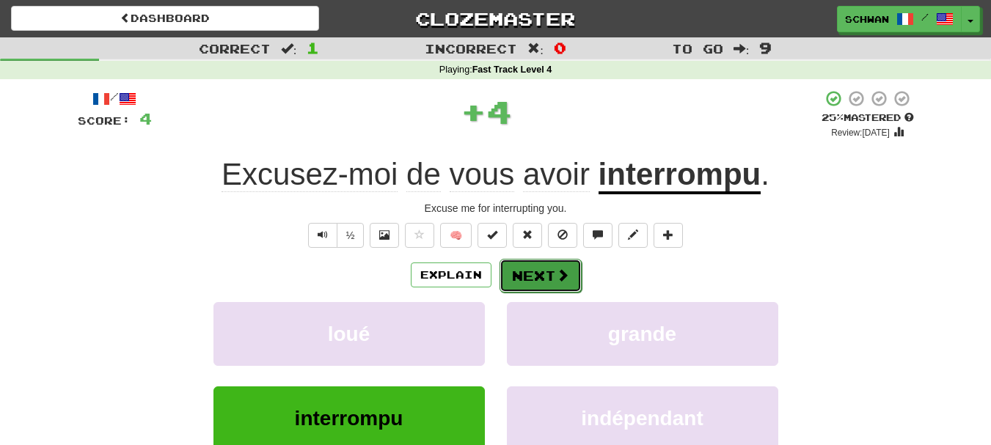
click at [556, 275] on span at bounding box center [562, 275] width 13 height 13
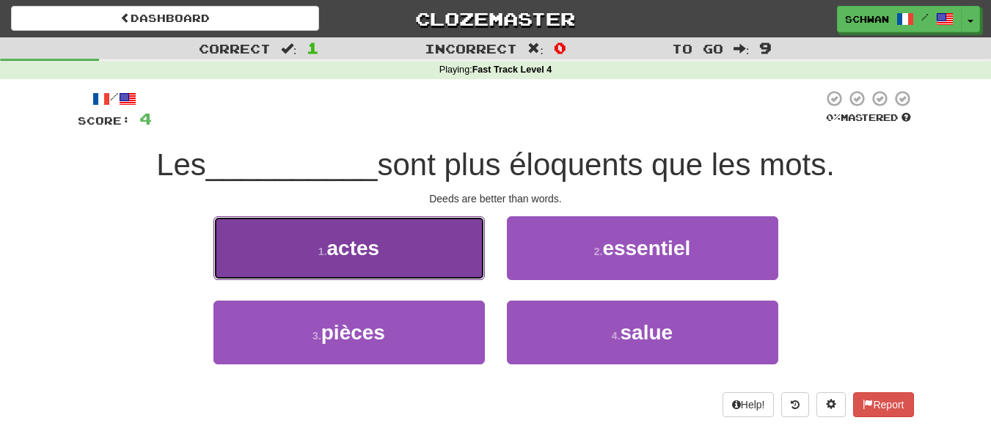
click at [415, 253] on button "1 . actes" at bounding box center [349, 248] width 271 height 64
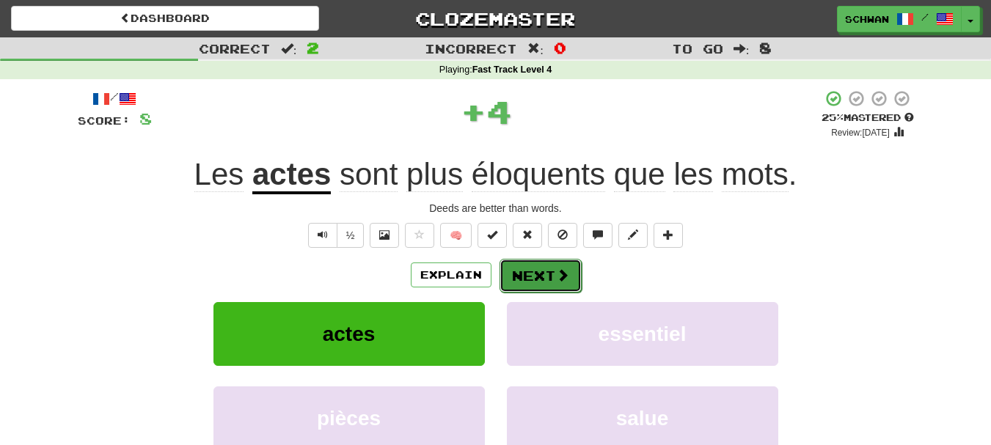
click at [538, 275] on button "Next" at bounding box center [541, 276] width 82 height 34
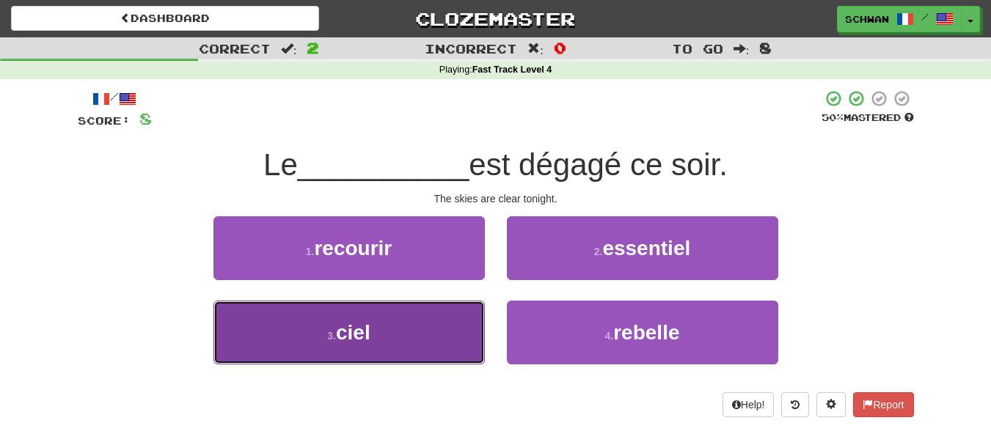
click at [444, 329] on button "3 . ciel" at bounding box center [349, 333] width 271 height 64
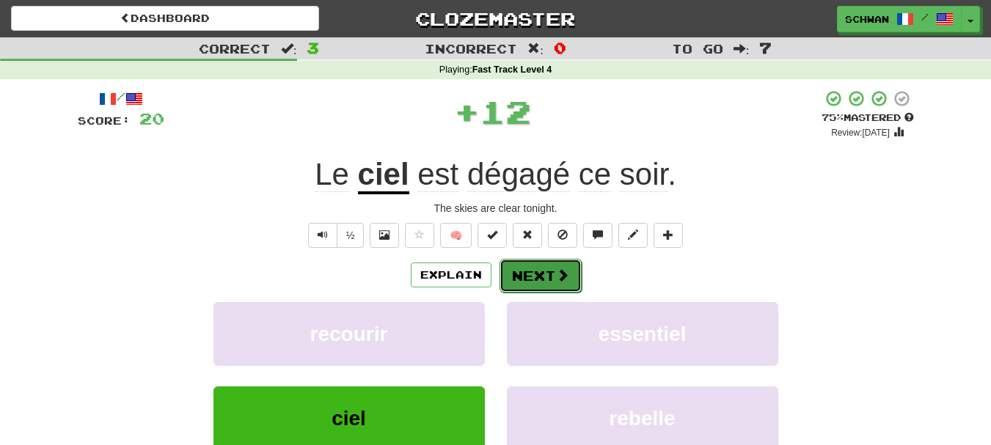
click at [536, 273] on button "Next" at bounding box center [541, 276] width 82 height 34
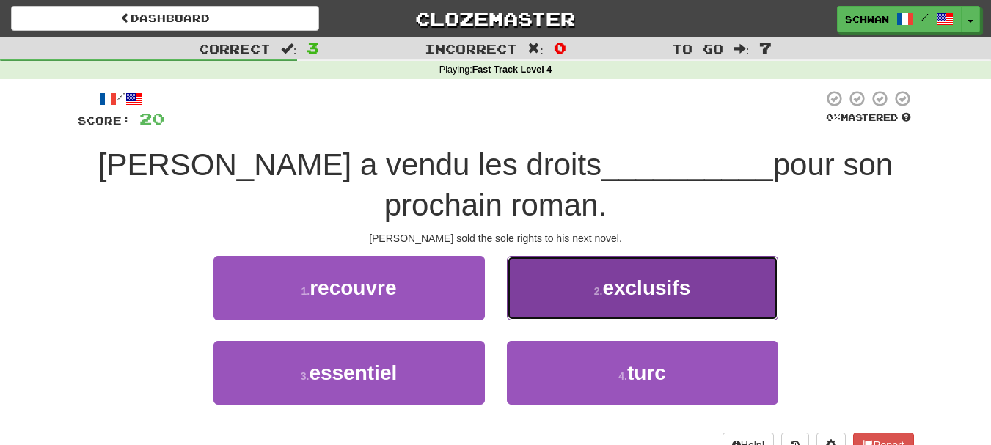
click at [619, 291] on span "exclusifs" at bounding box center [646, 288] width 88 height 23
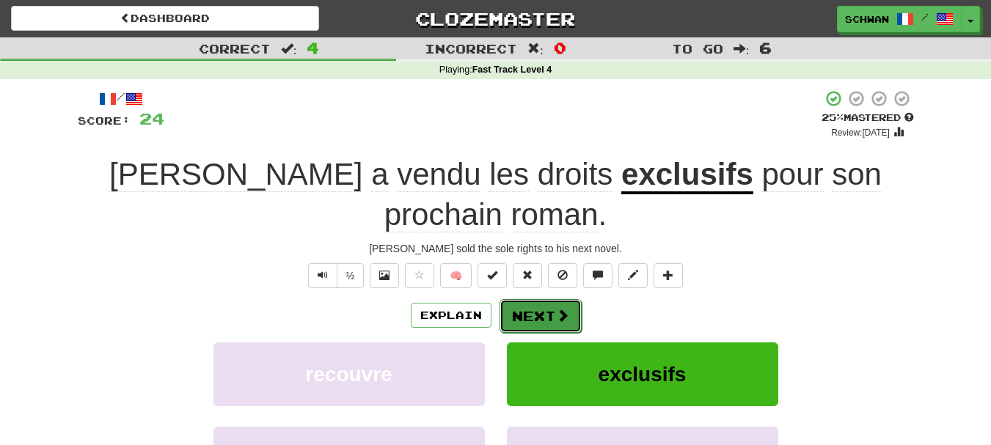
click at [544, 299] on button "Next" at bounding box center [541, 316] width 82 height 34
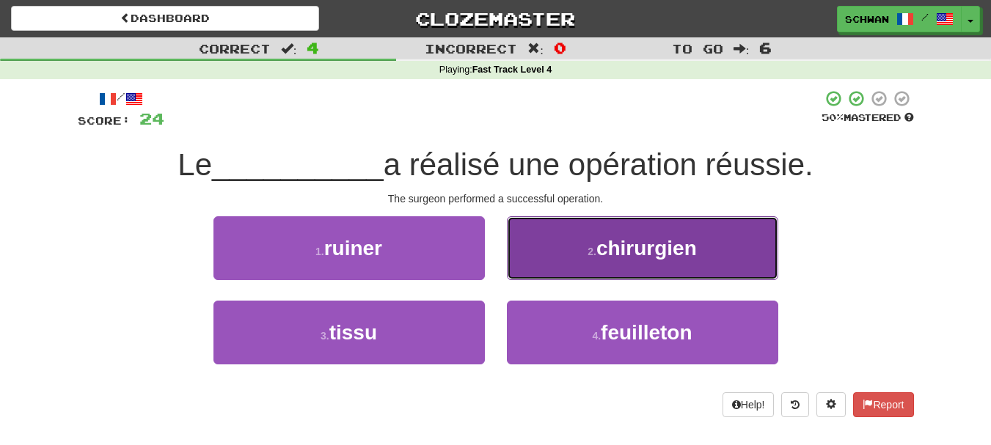
click at [545, 269] on button "2 . chirurgien" at bounding box center [642, 248] width 271 height 64
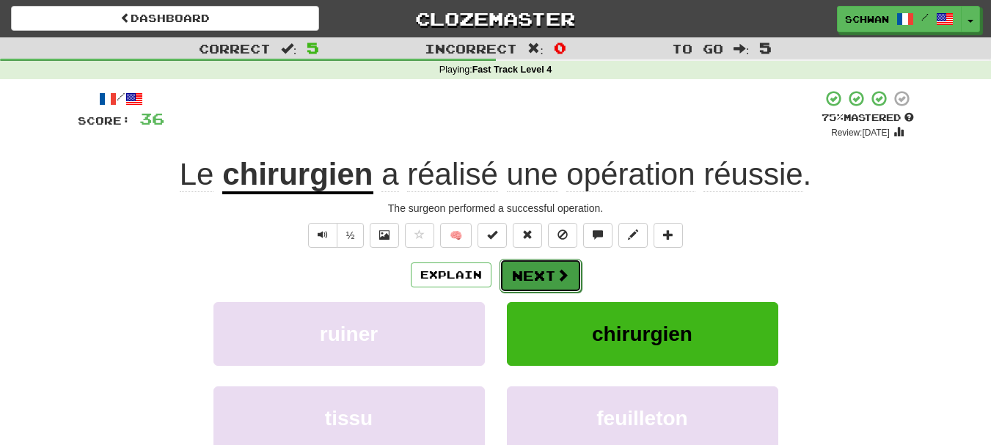
click at [544, 276] on button "Next" at bounding box center [541, 276] width 82 height 34
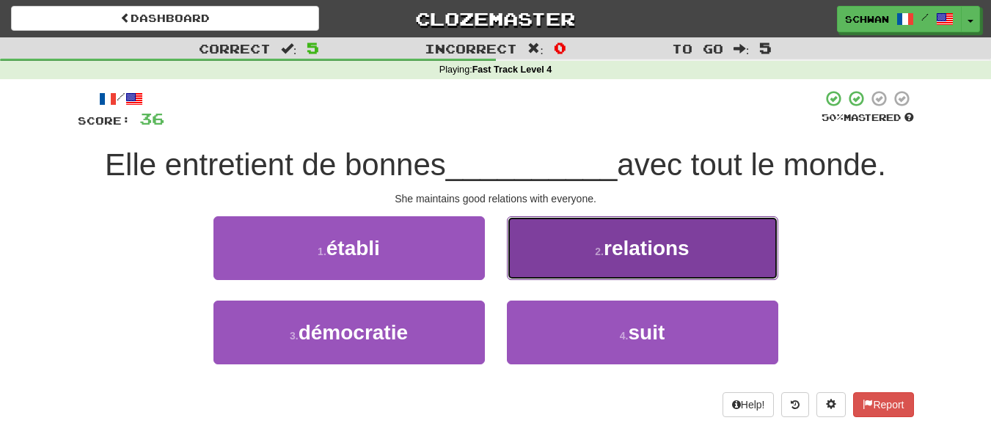
click at [553, 254] on button "2 . relations" at bounding box center [642, 248] width 271 height 64
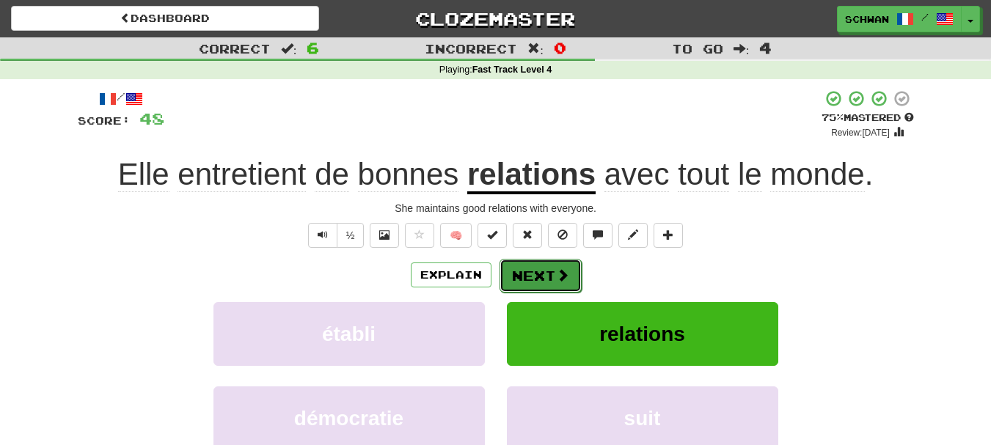
click at [542, 273] on button "Next" at bounding box center [541, 276] width 82 height 34
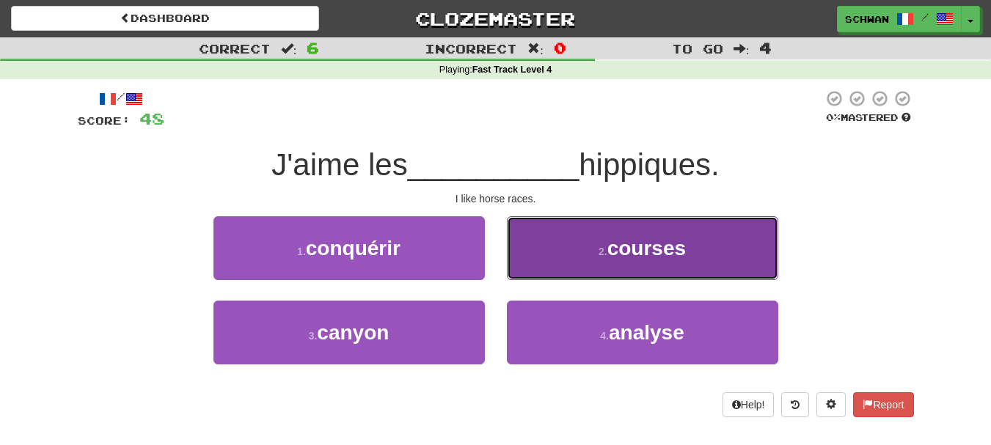
click at [546, 258] on button "2 . courses" at bounding box center [642, 248] width 271 height 64
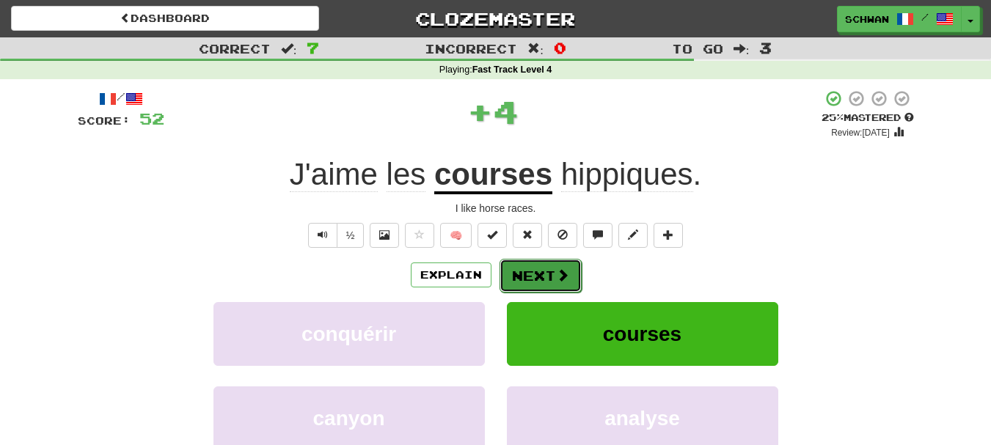
click at [544, 272] on button "Next" at bounding box center [541, 276] width 82 height 34
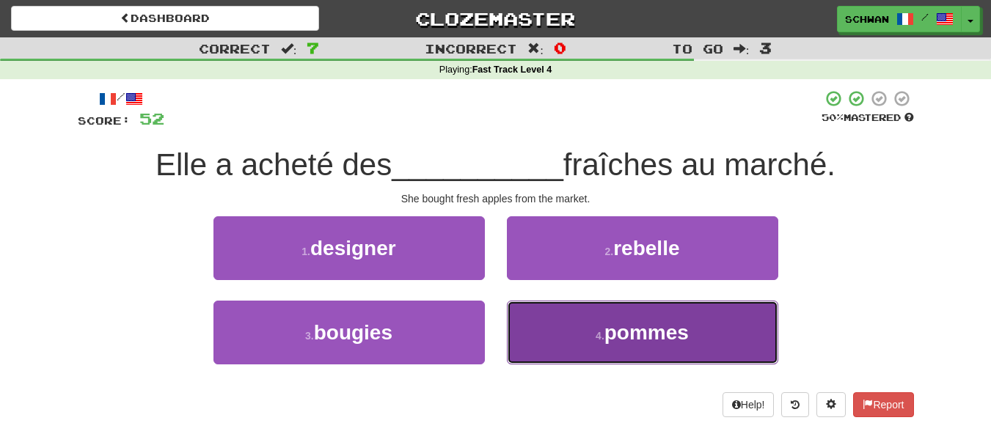
click at [537, 338] on button "4 . pommes" at bounding box center [642, 333] width 271 height 64
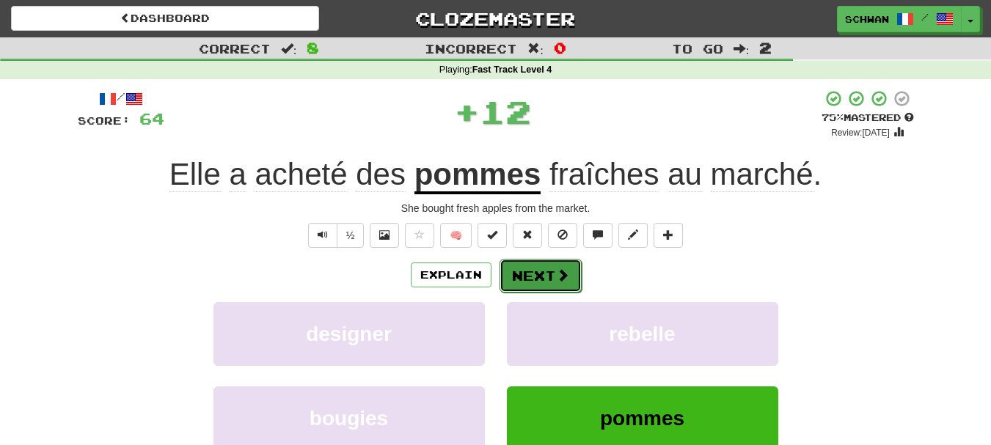
click at [540, 274] on button "Next" at bounding box center [541, 276] width 82 height 34
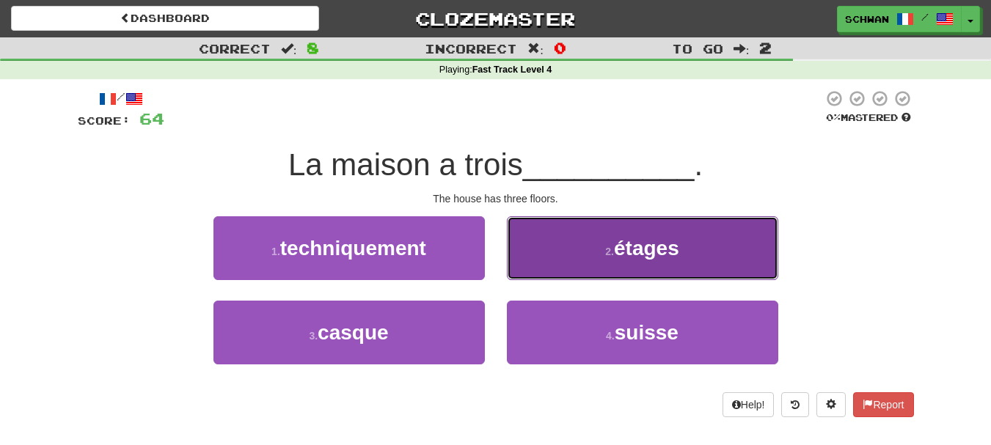
click at [540, 271] on button "2 . étages" at bounding box center [642, 248] width 271 height 64
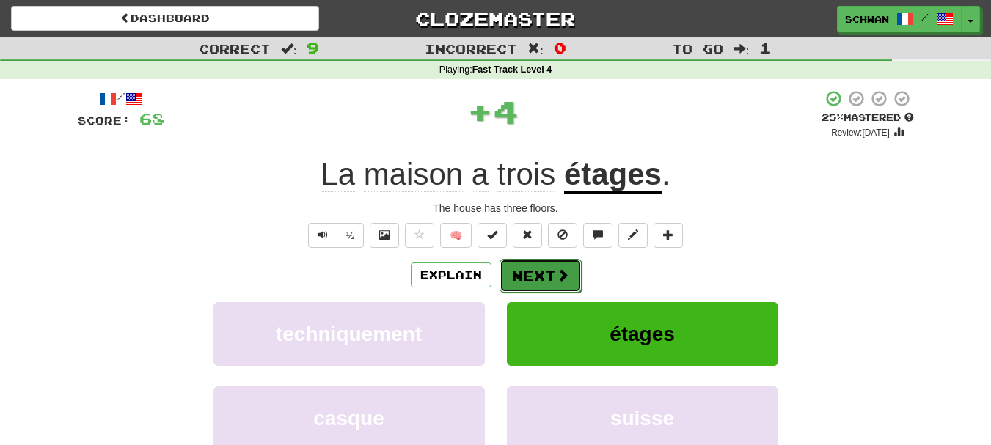
click at [540, 280] on button "Next" at bounding box center [541, 276] width 82 height 34
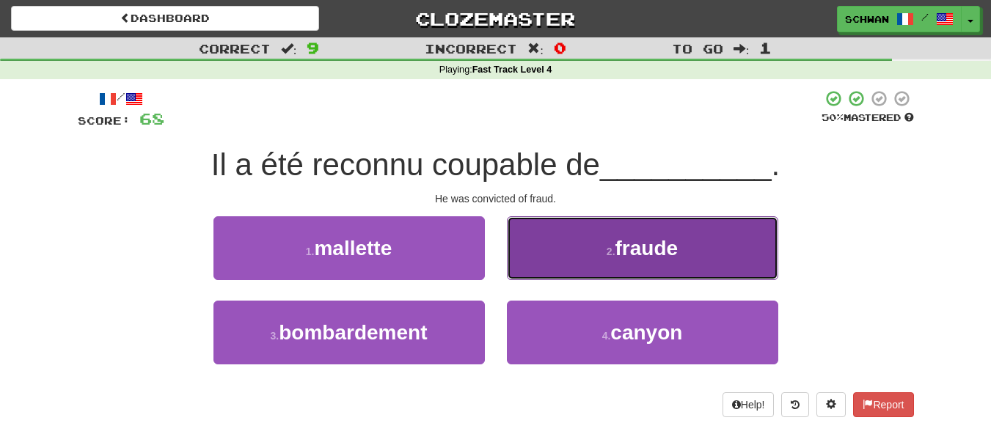
click at [547, 263] on button "2 . fraude" at bounding box center [642, 248] width 271 height 64
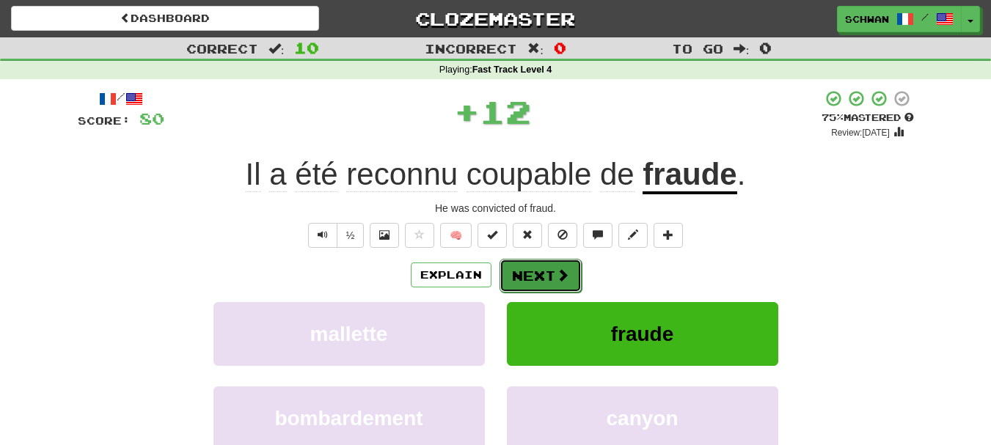
click at [546, 279] on button "Next" at bounding box center [541, 276] width 82 height 34
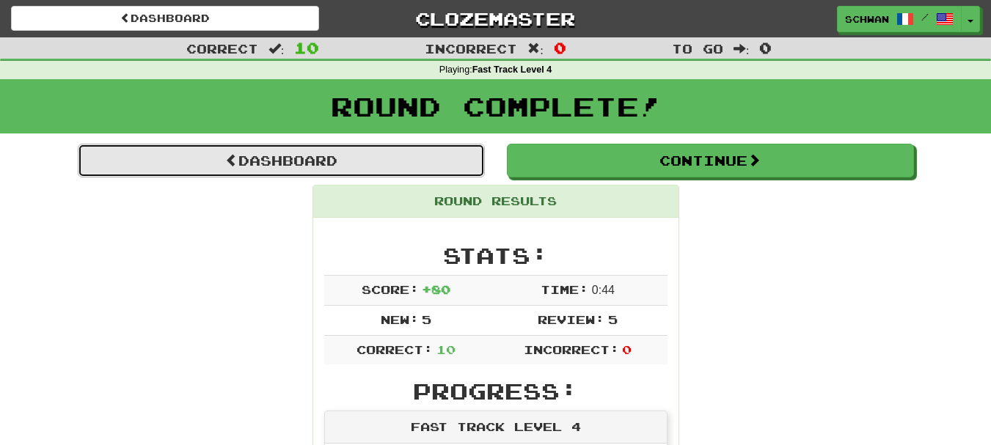
click at [364, 159] on link "Dashboard" at bounding box center [281, 161] width 407 height 34
